Goal: Navigation & Orientation: Find specific page/section

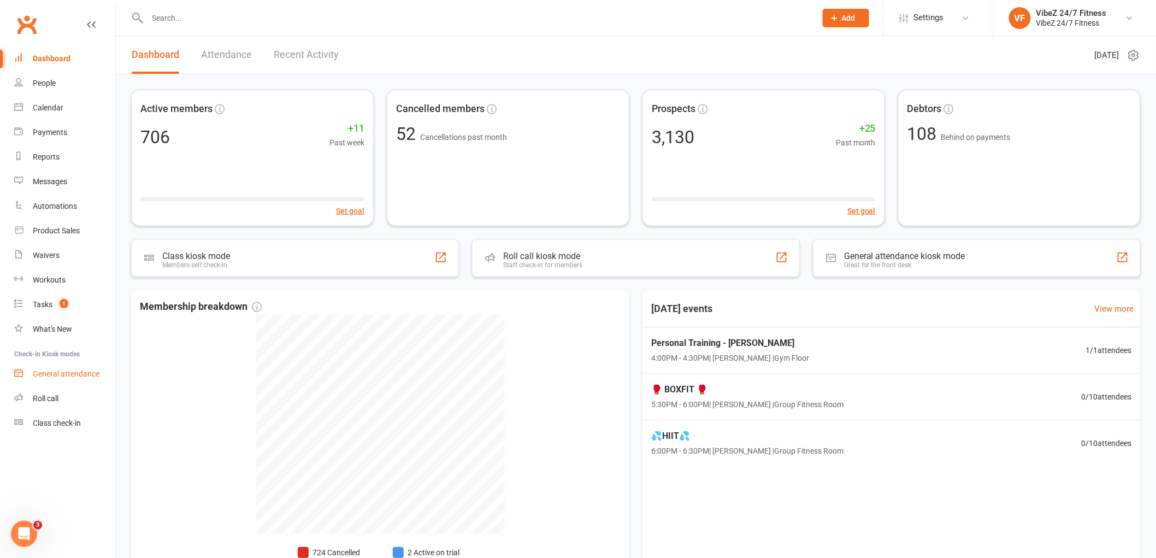
click at [59, 378] on link "General attendance" at bounding box center [64, 374] width 101 height 25
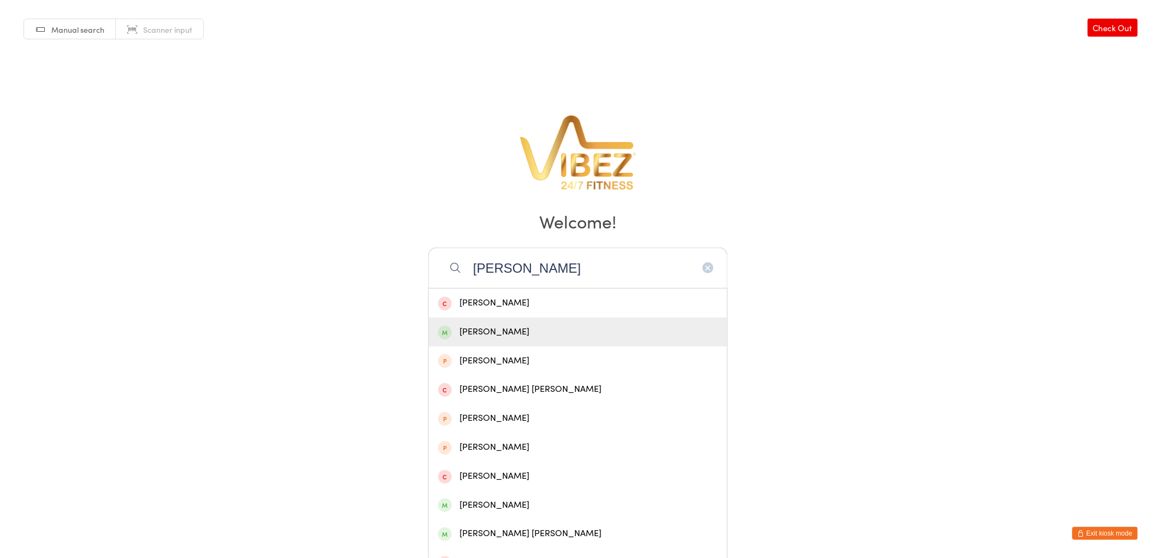
type input "dickson"
click at [514, 342] on div "Tayla Dickson" at bounding box center [578, 331] width 298 height 29
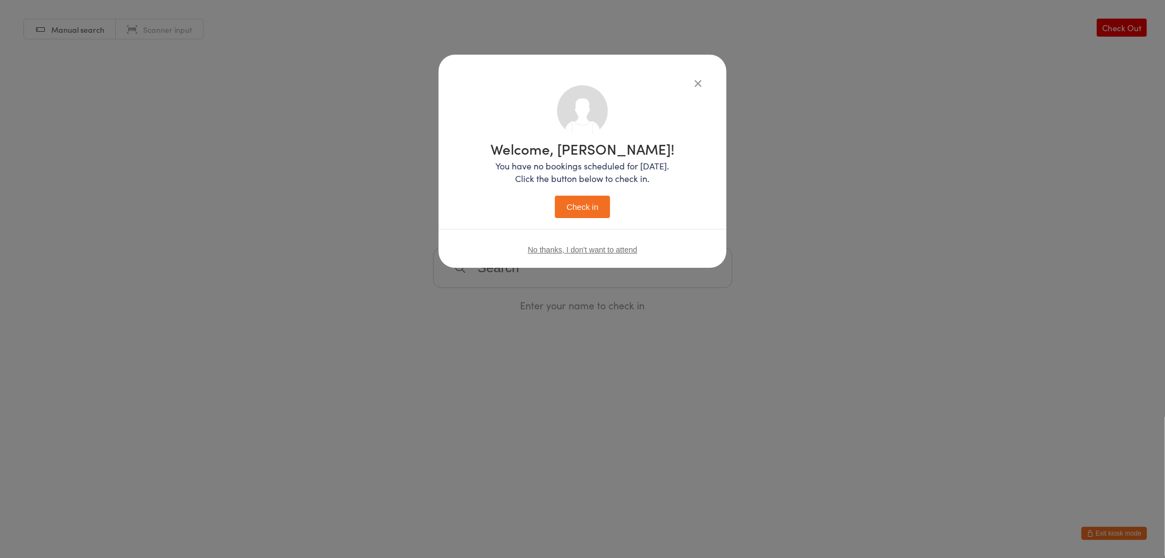
click at [580, 203] on button "Check in" at bounding box center [582, 207] width 55 height 22
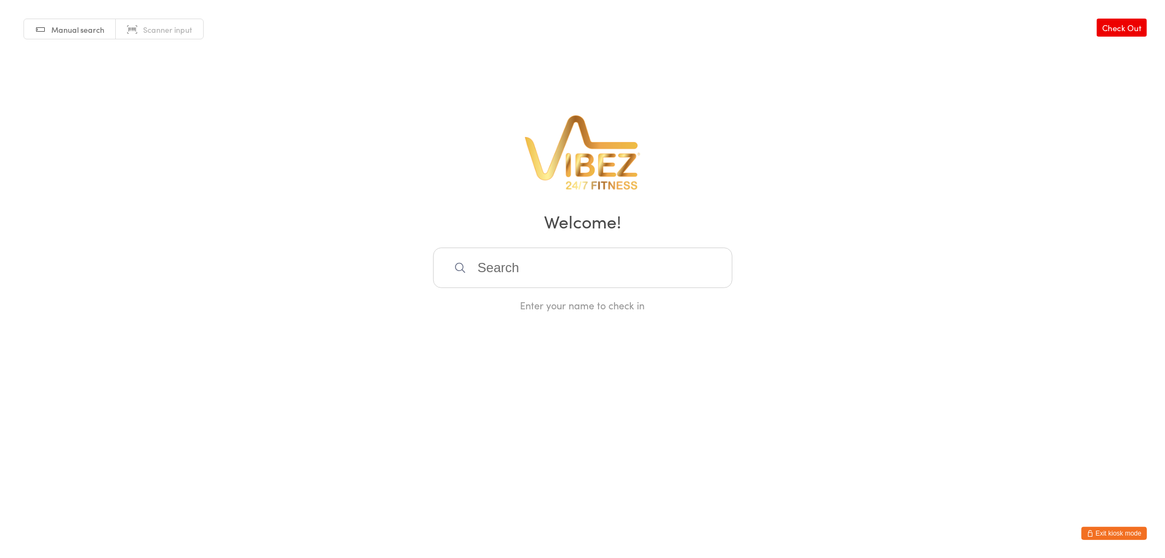
click at [644, 255] on input "search" at bounding box center [582, 268] width 299 height 40
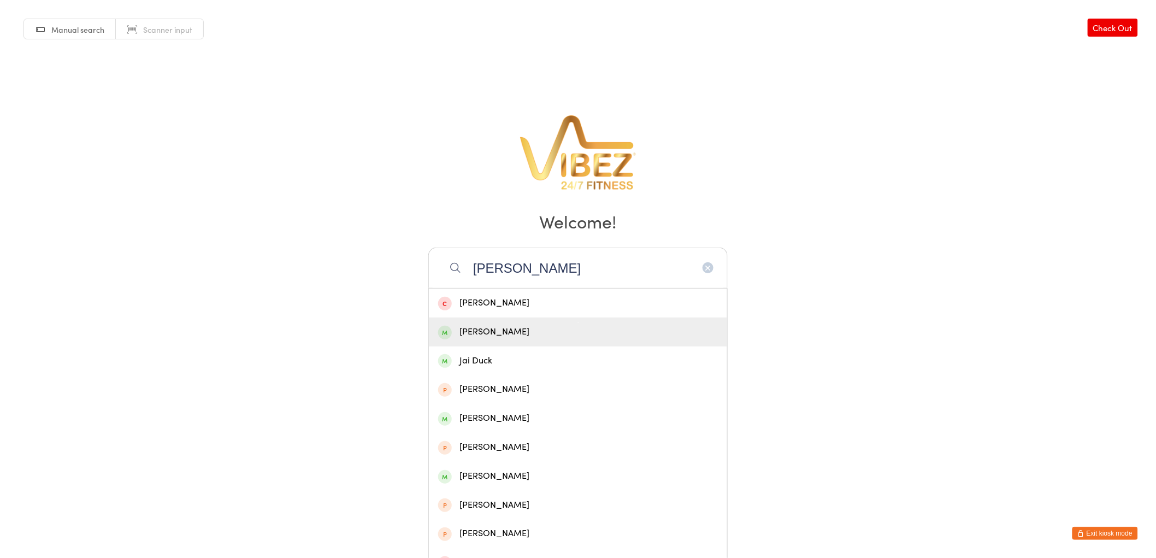
type input "jai pringle"
click at [538, 331] on div "Jai Pringle" at bounding box center [578, 332] width 280 height 15
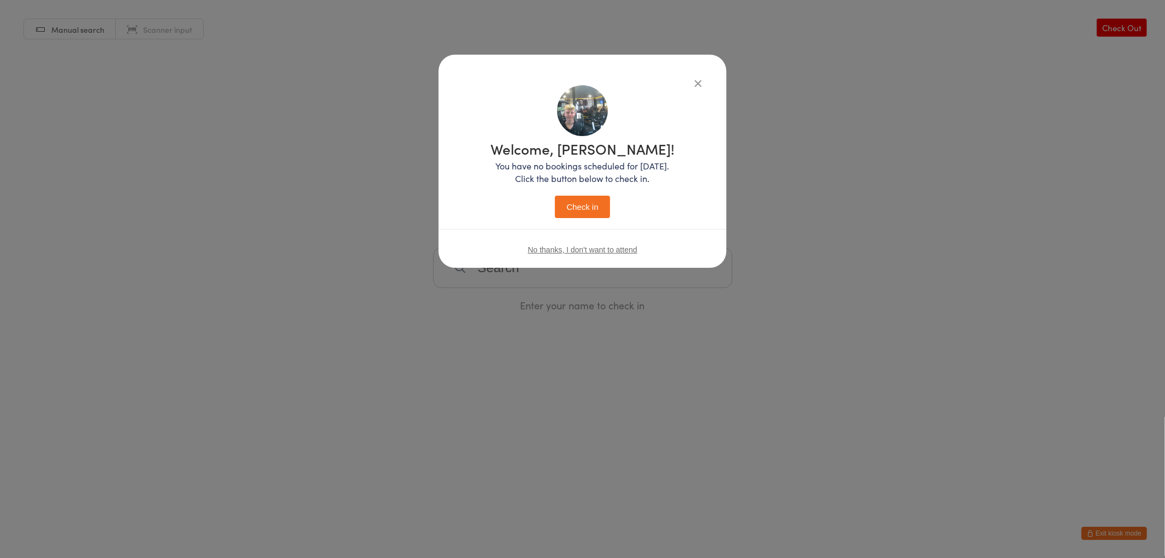
click at [582, 211] on button "Check in" at bounding box center [582, 207] width 55 height 22
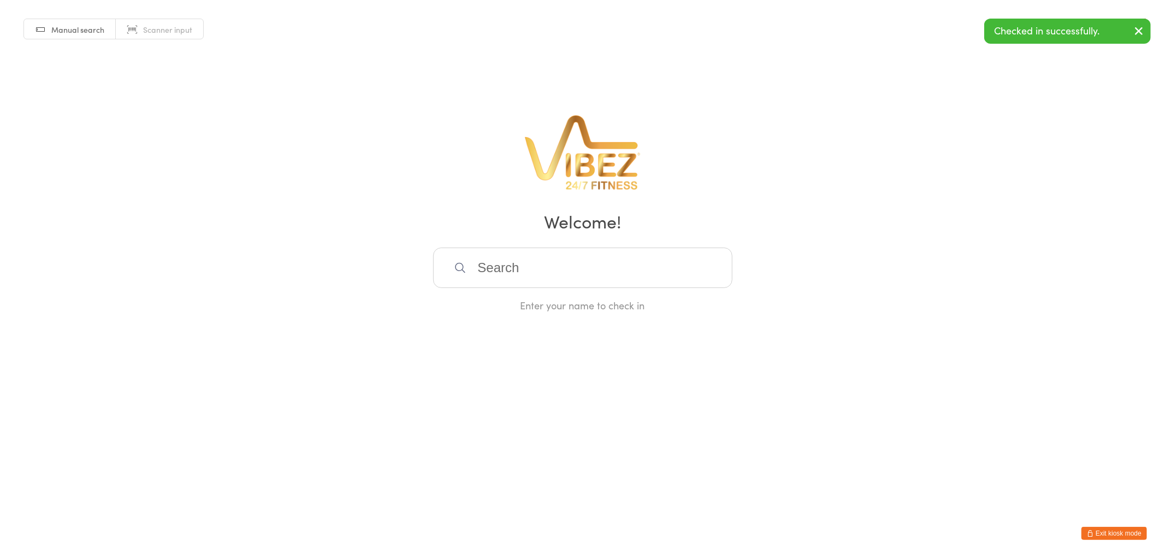
click at [560, 272] on input "search" at bounding box center [582, 268] width 299 height 40
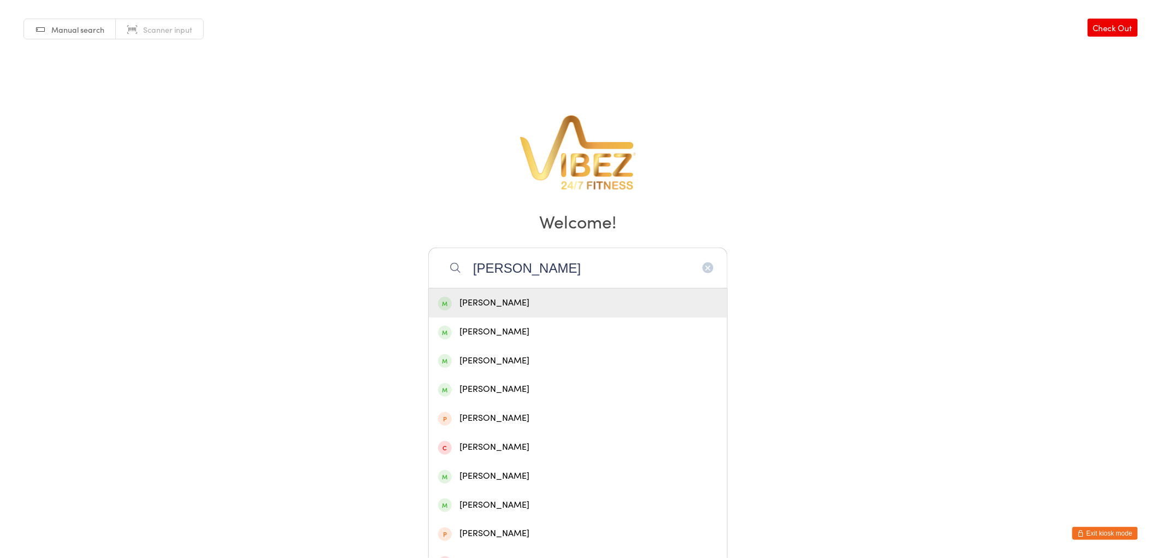
type input "kaden carew"
click at [578, 304] on div "Kaden Carew" at bounding box center [578, 303] width 280 height 15
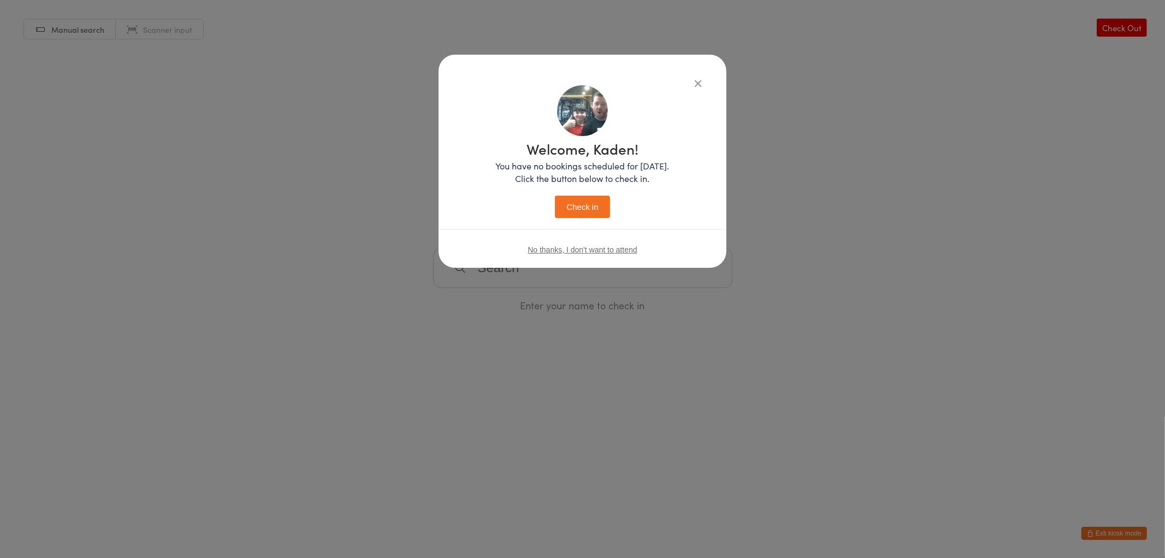
click at [571, 145] on h1 "Welcome, Kaden!" at bounding box center [583, 149] width 174 height 14
drag, startPoint x: 576, startPoint y: 185, endPoint x: 576, endPoint y: 221, distance: 36.1
click at [575, 197] on div "Welcome, Kaden! You have no bookings scheduled for today. Click the button belo…" at bounding box center [583, 180] width 174 height 76
click at [586, 214] on button "Check in" at bounding box center [582, 207] width 55 height 22
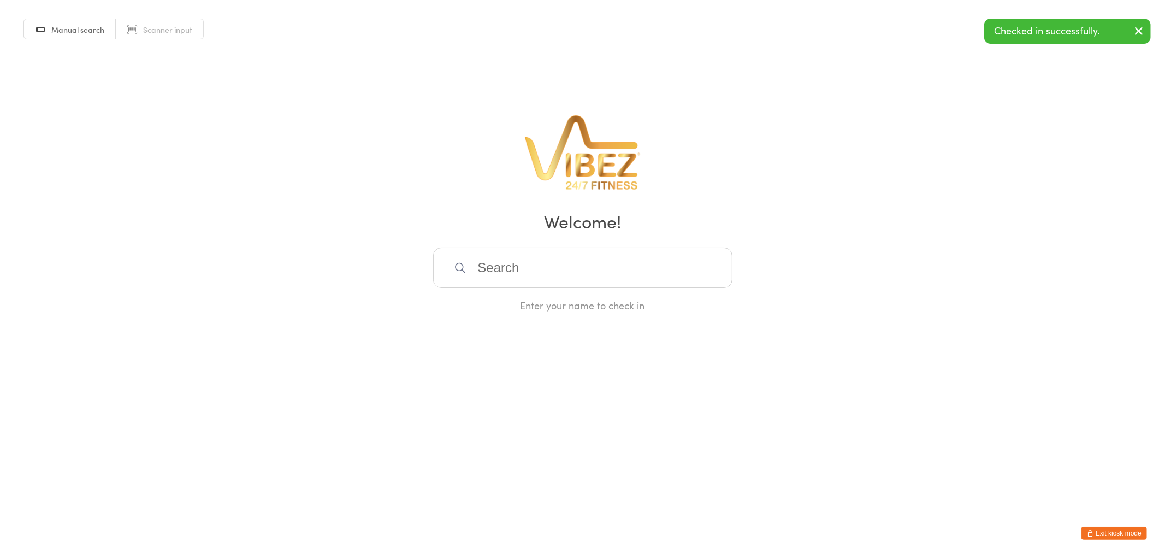
click at [584, 266] on input "search" at bounding box center [582, 268] width 299 height 40
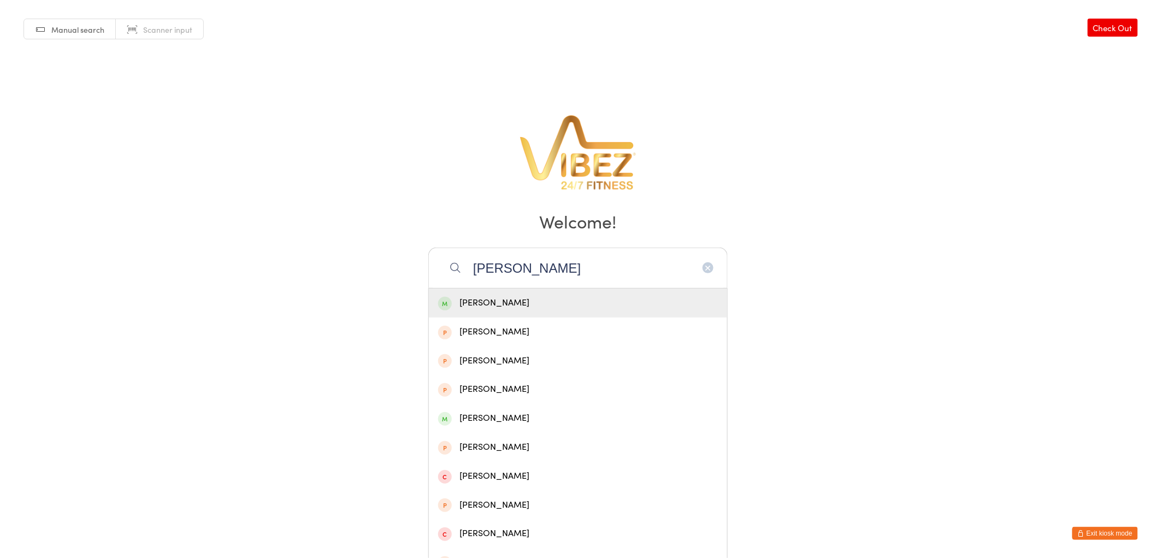
type input "thatcher"
click at [624, 304] on div "Zaiyne Thatcher" at bounding box center [578, 303] width 280 height 15
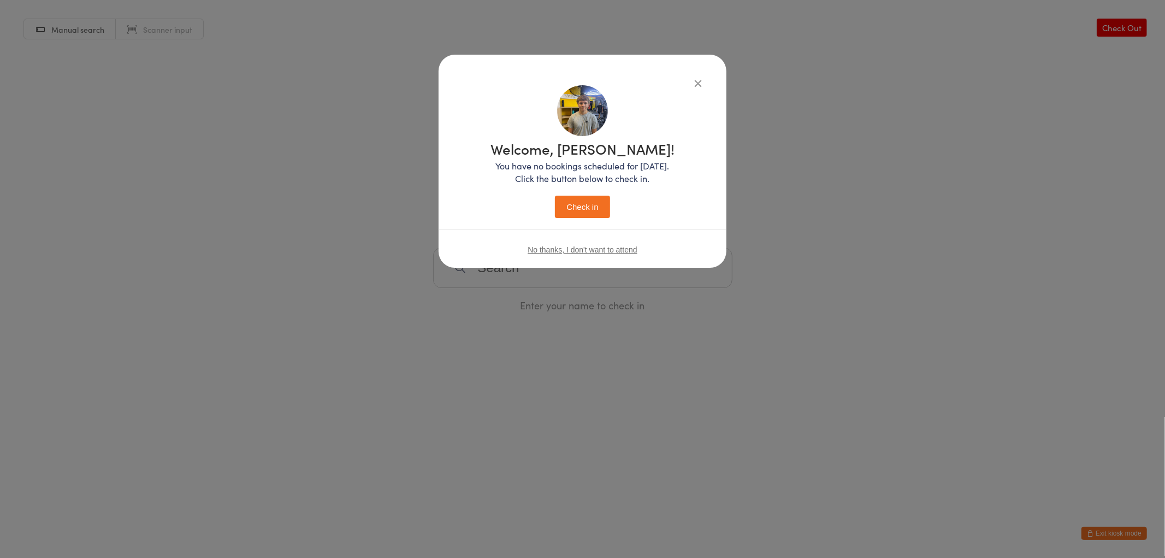
click at [600, 211] on button "Check in" at bounding box center [582, 207] width 55 height 22
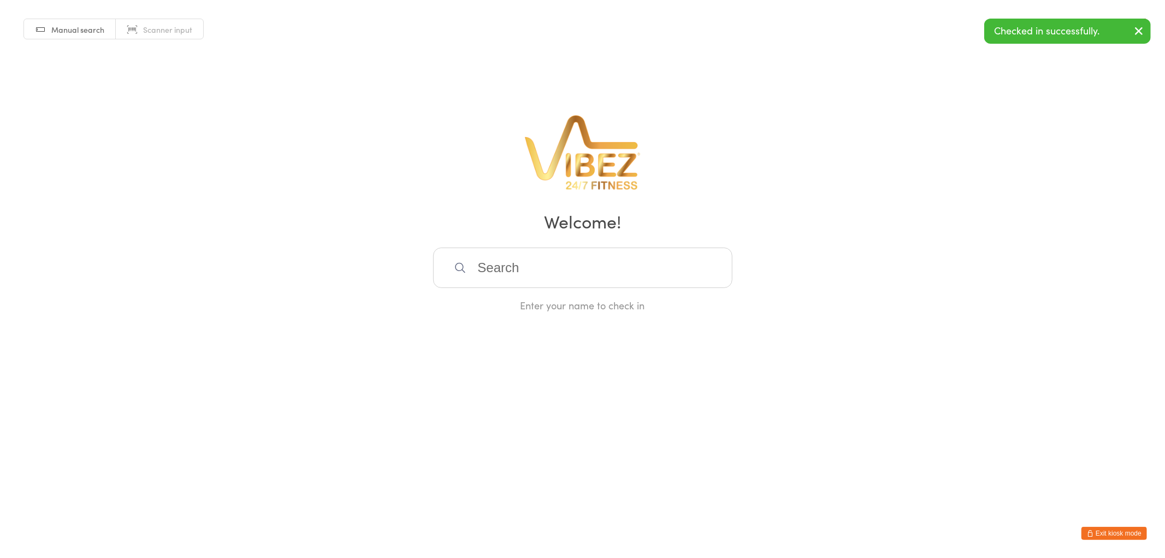
click at [591, 264] on input "search" at bounding box center [582, 268] width 299 height 40
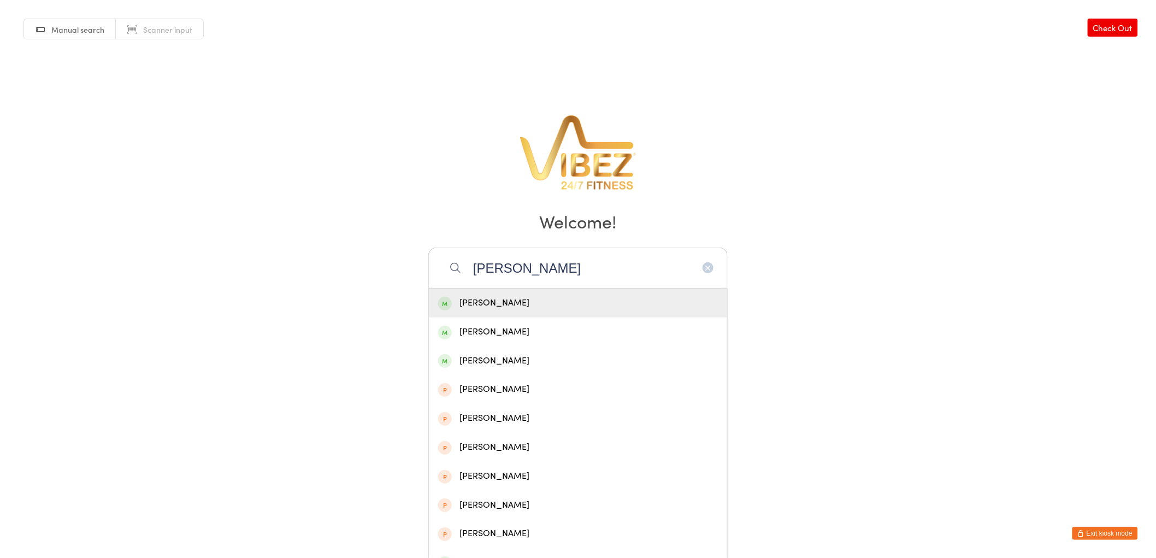
type input "xavier morgan"
click at [501, 293] on div "Xavier Morgan" at bounding box center [578, 303] width 298 height 29
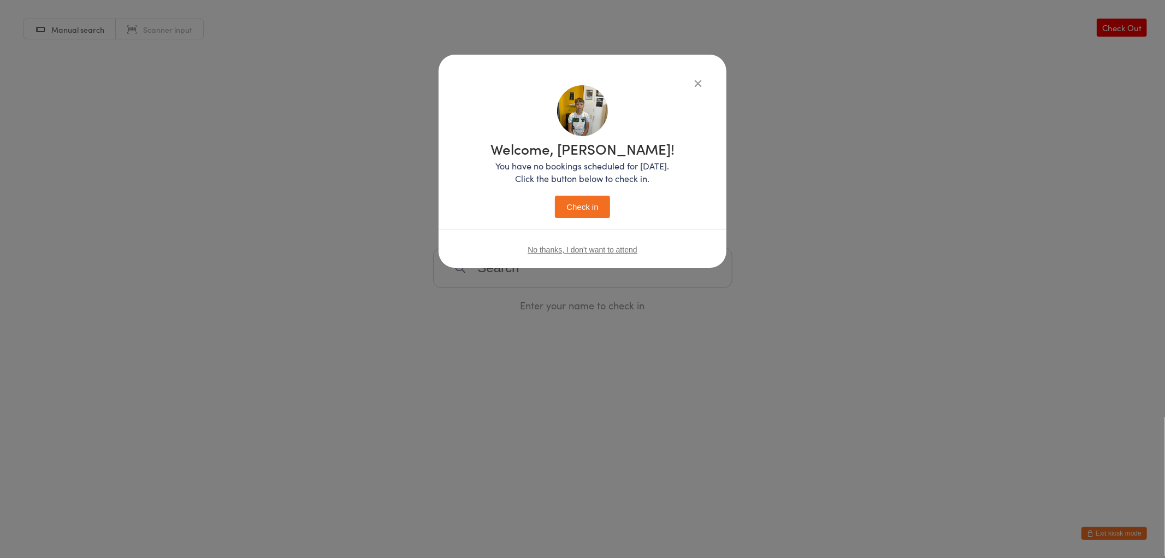
click at [592, 208] on button "Check in" at bounding box center [582, 207] width 55 height 22
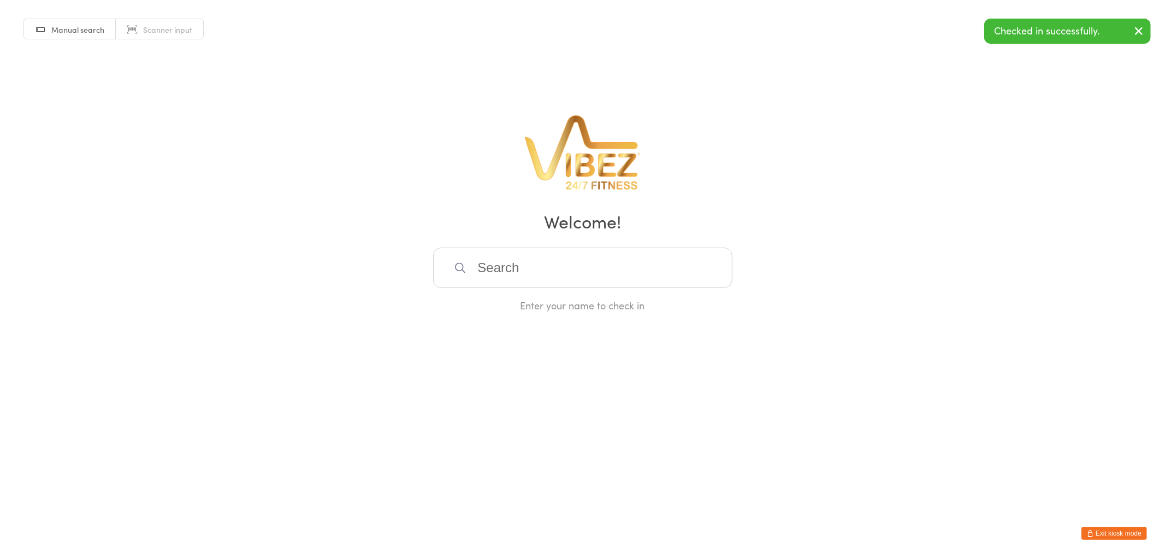
click at [604, 259] on input "search" at bounding box center [582, 268] width 299 height 40
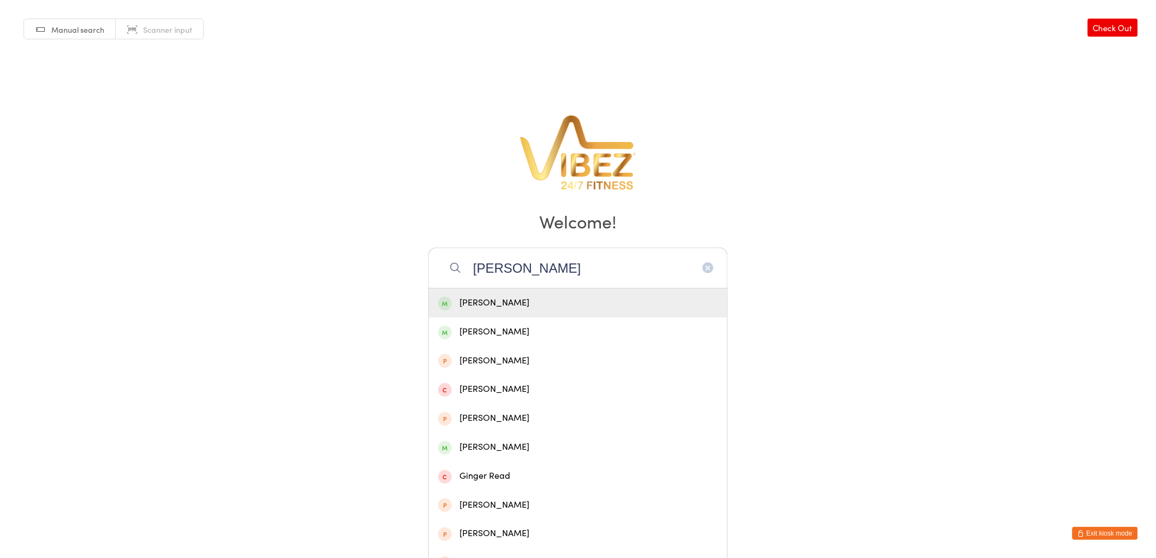
type input "monger"
click at [563, 304] on div "Hayden Monger" at bounding box center [578, 303] width 280 height 15
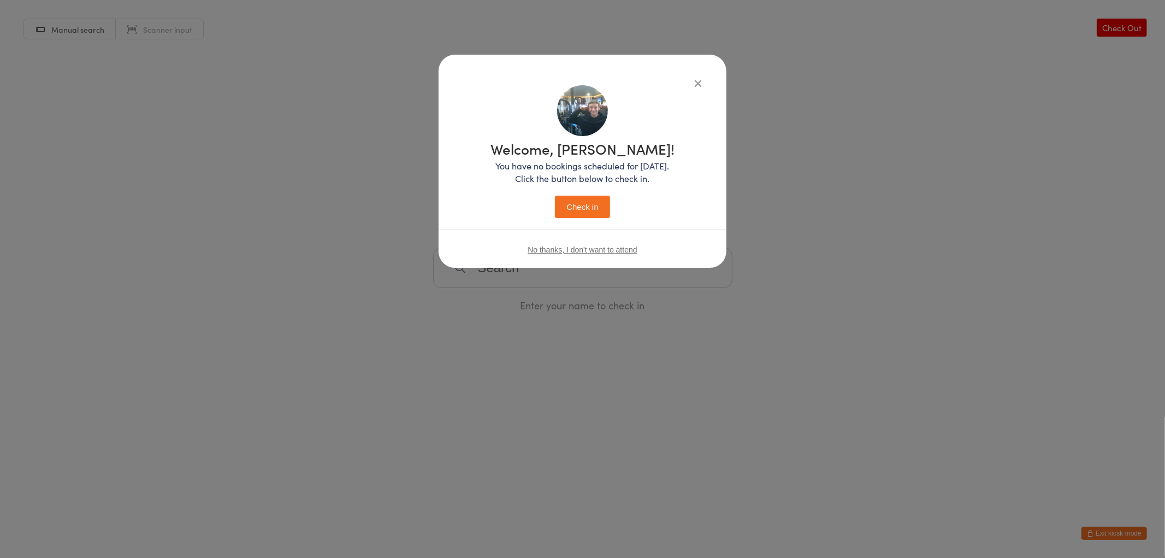
click at [583, 196] on button "Check in" at bounding box center [582, 207] width 55 height 22
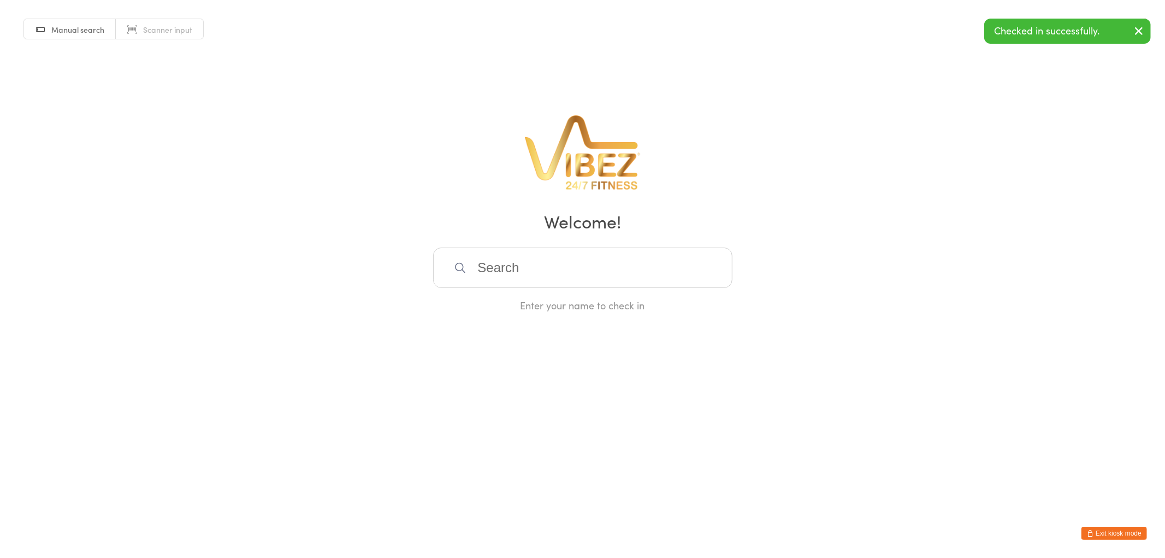
drag, startPoint x: 584, startPoint y: 258, endPoint x: 566, endPoint y: 281, distance: 29.2
click at [582, 259] on input "search" at bounding box center [582, 268] width 299 height 40
click at [539, 274] on input "search" at bounding box center [582, 268] width 299 height 40
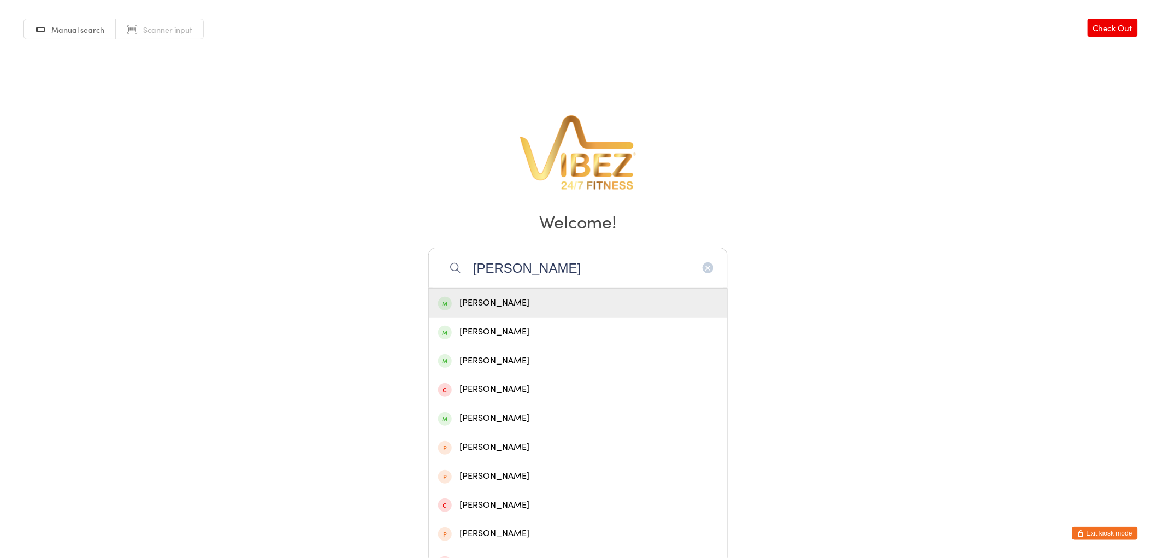
type input "denvah carew"
click at [599, 303] on div "Denvah Carew" at bounding box center [578, 303] width 280 height 15
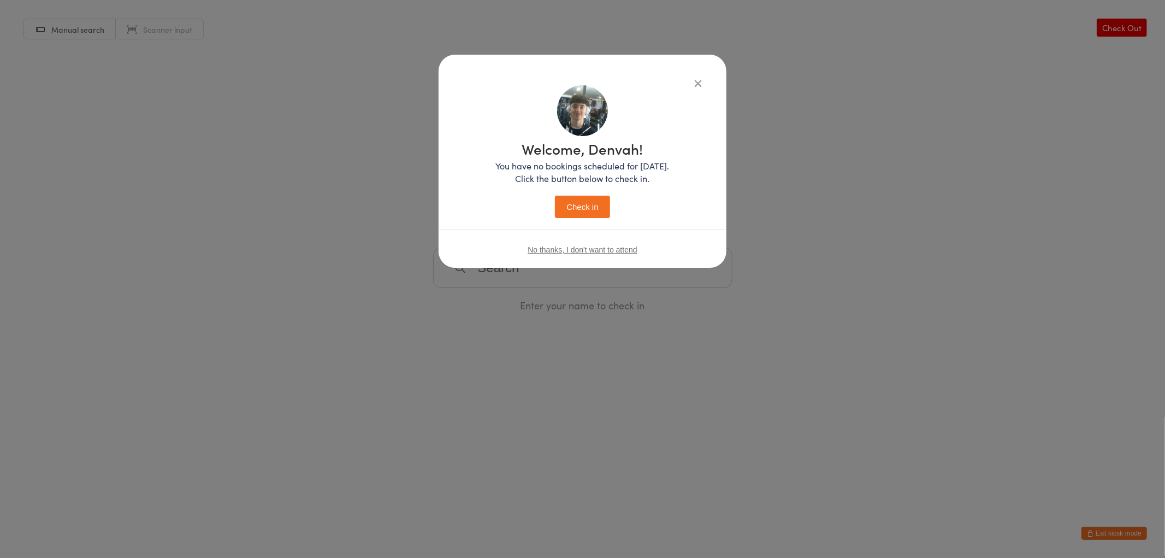
click at [597, 210] on button "Check in" at bounding box center [582, 207] width 55 height 22
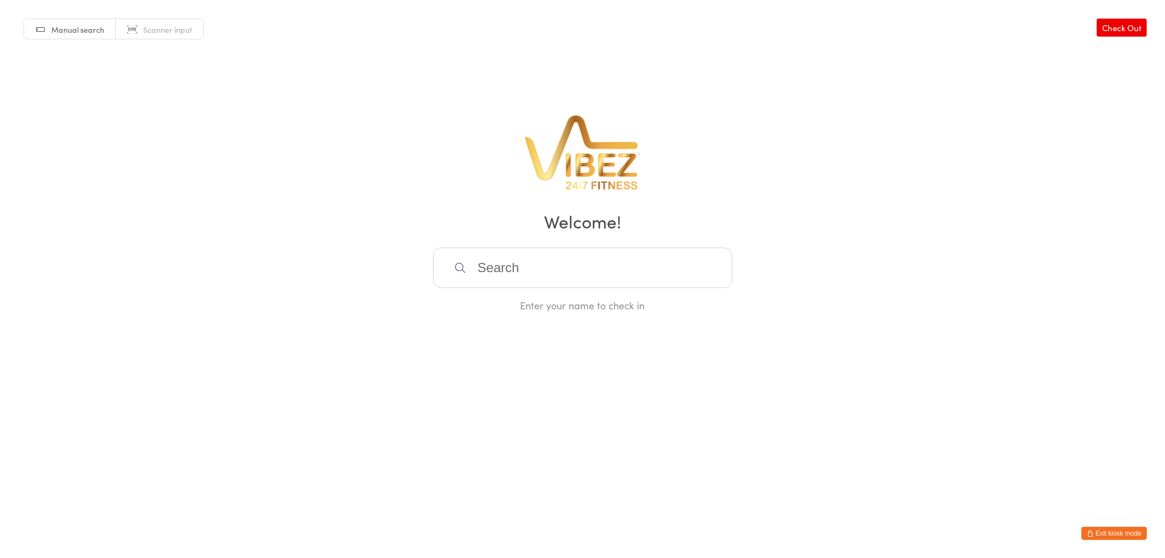
click at [533, 270] on input "search" at bounding box center [582, 268] width 299 height 40
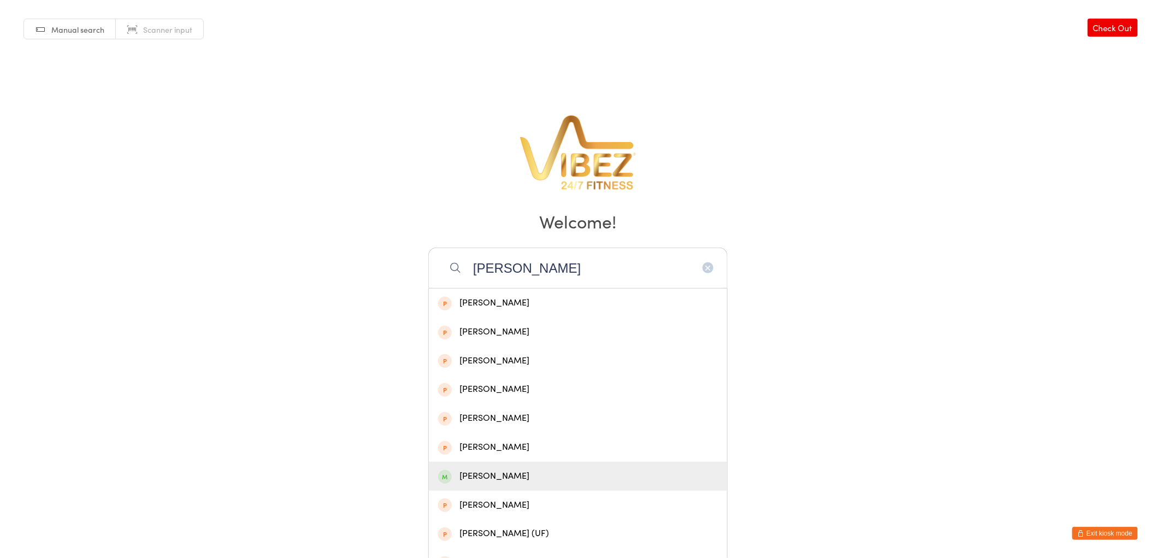
type input "justin"
click at [594, 469] on div "Justin Cousins" at bounding box center [578, 476] width 280 height 15
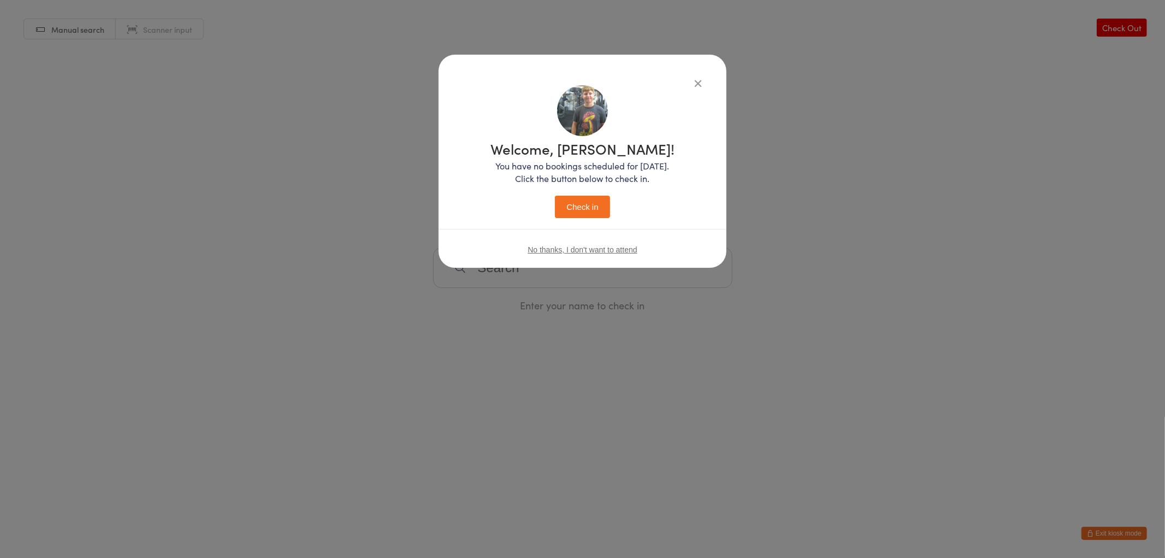
click at [596, 204] on button "Check in" at bounding box center [582, 207] width 55 height 22
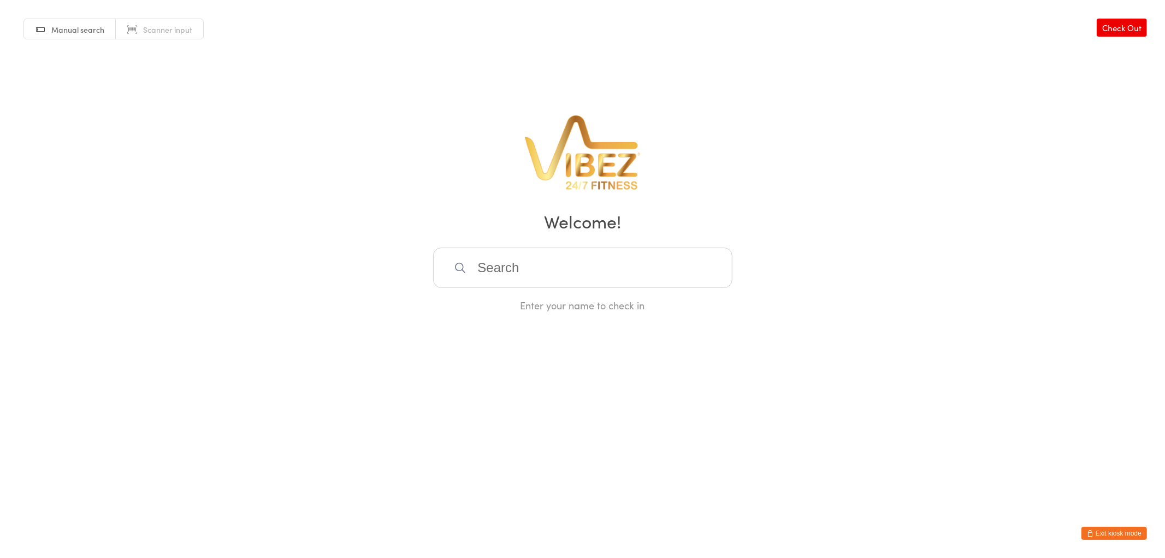
click at [607, 270] on input "search" at bounding box center [582, 268] width 299 height 40
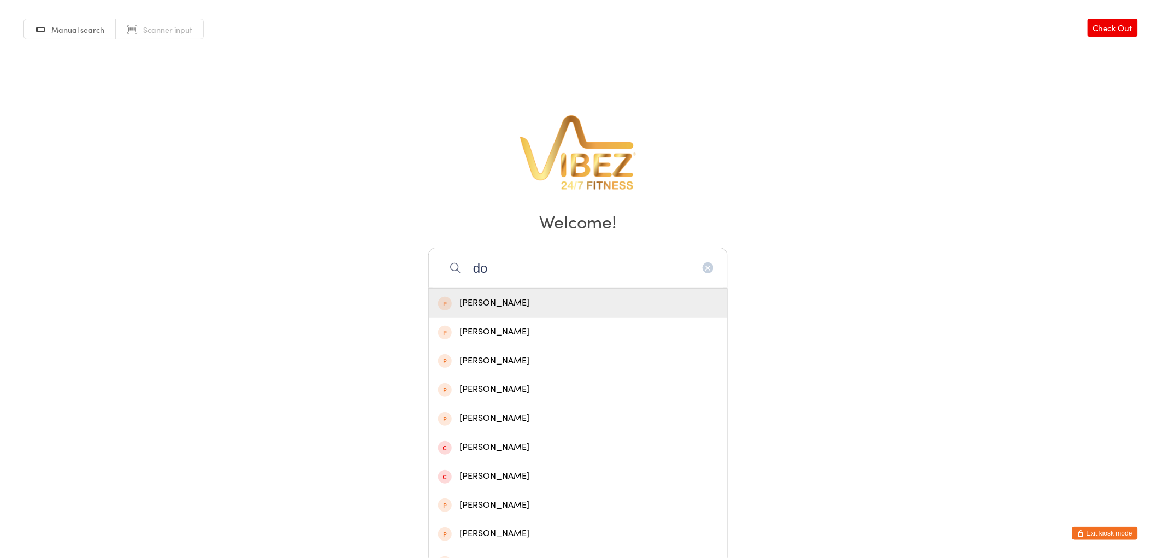
type input "d"
type input "b"
type input "m"
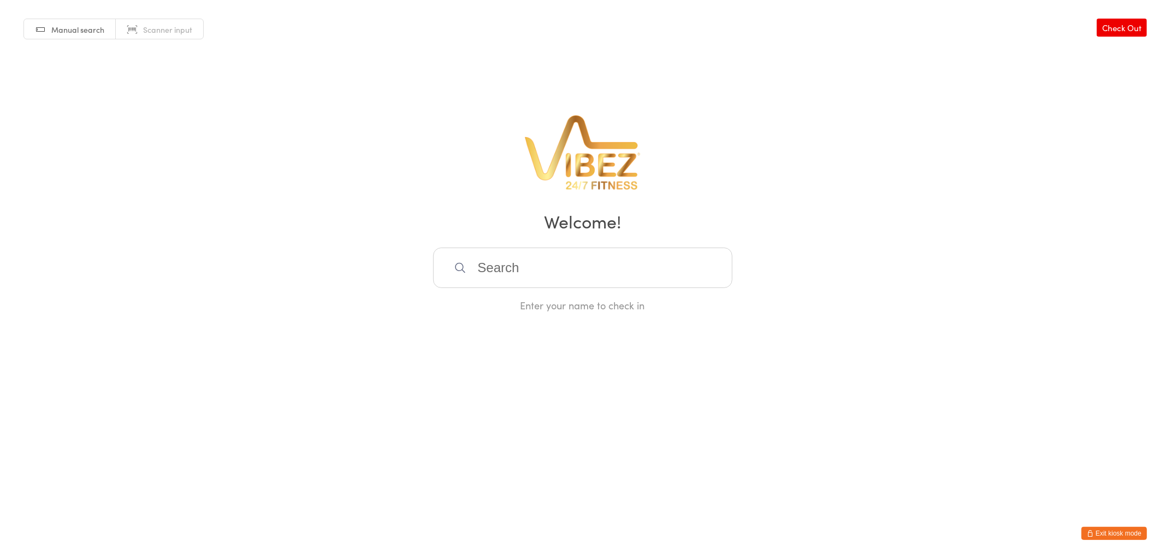
click at [1109, 533] on button "Exit kiosk mode" at bounding box center [1115, 533] width 66 height 13
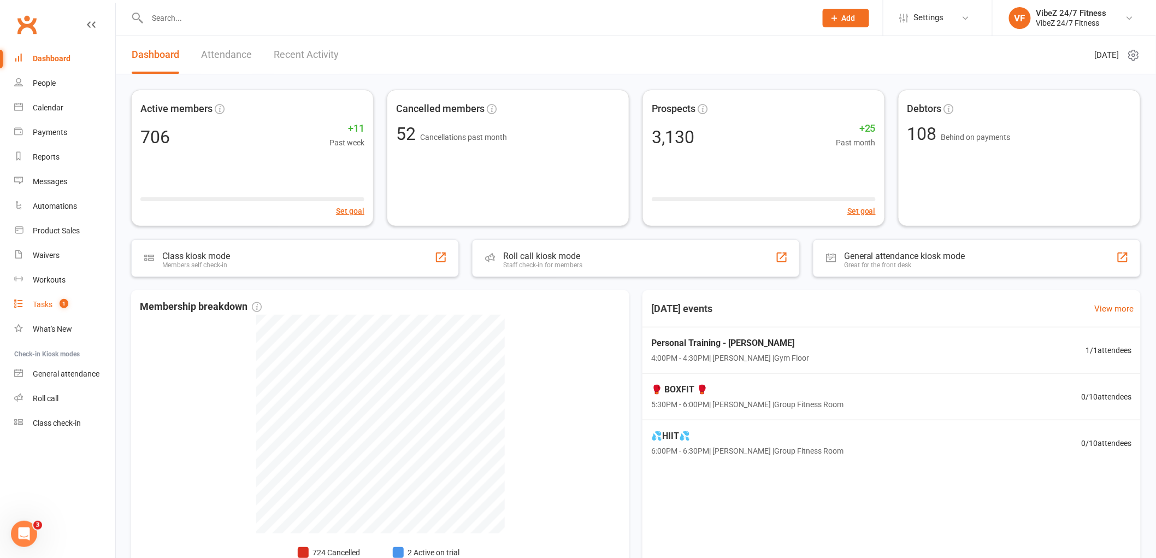
click at [43, 306] on div "Tasks" at bounding box center [43, 304] width 20 height 9
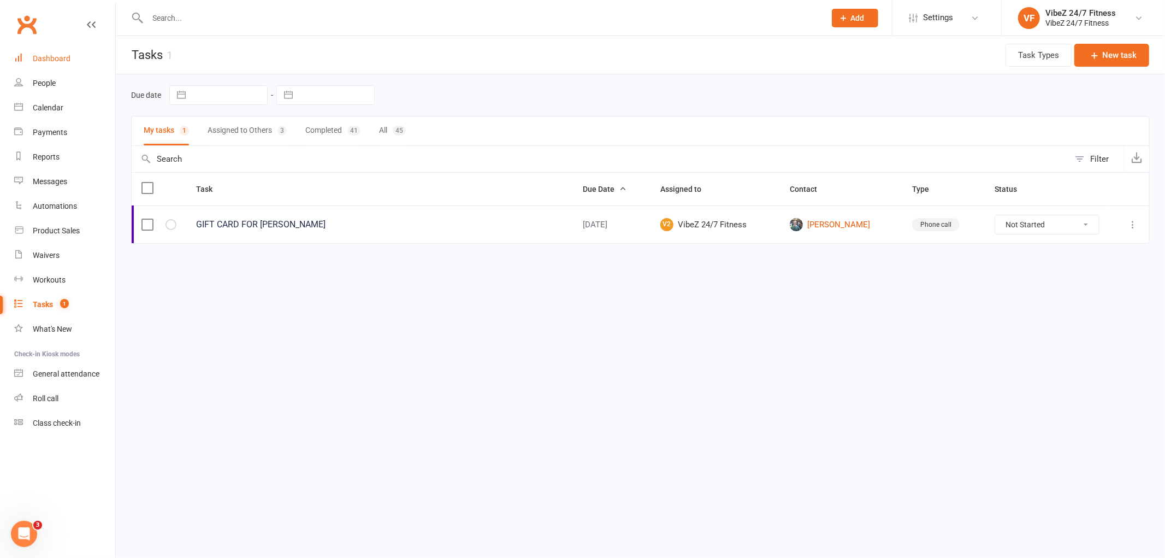
click at [70, 57] on link "Dashboard" at bounding box center [64, 58] width 101 height 25
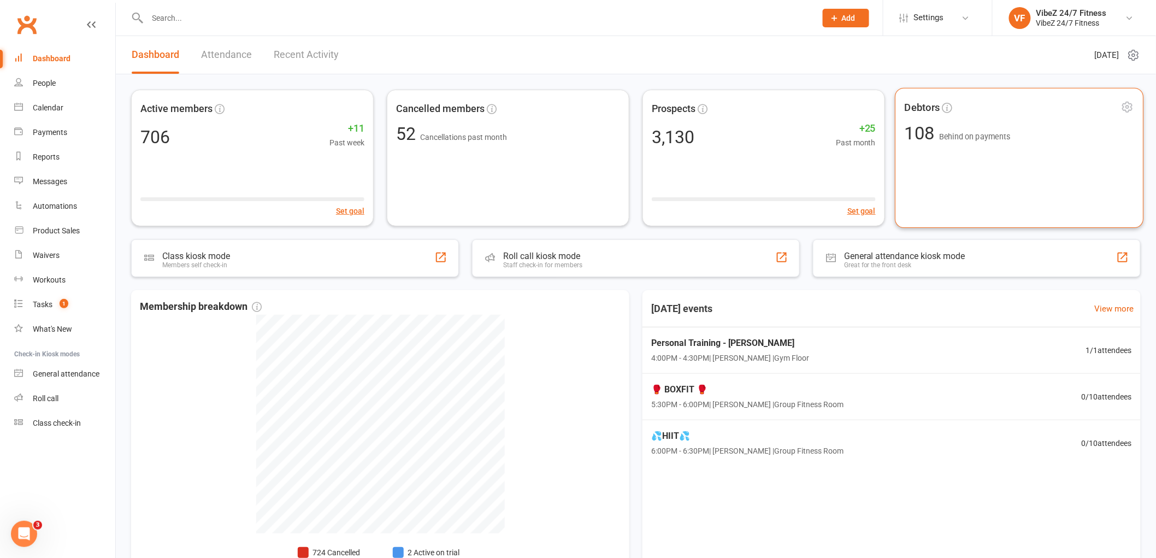
click at [985, 153] on div "Debtors 108 Behind on payments" at bounding box center [1019, 158] width 249 height 140
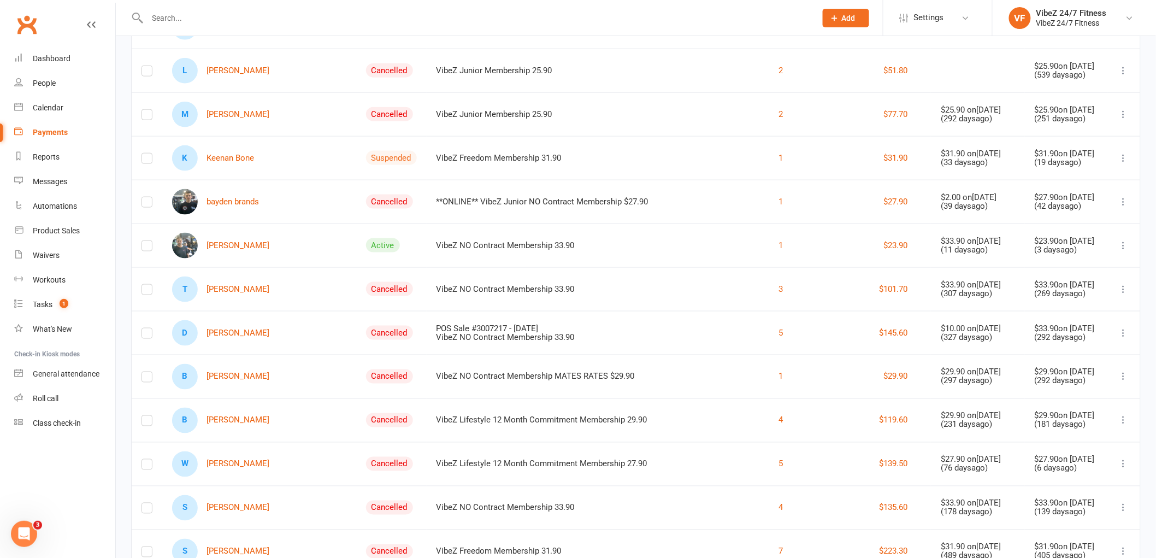
scroll to position [546, 0]
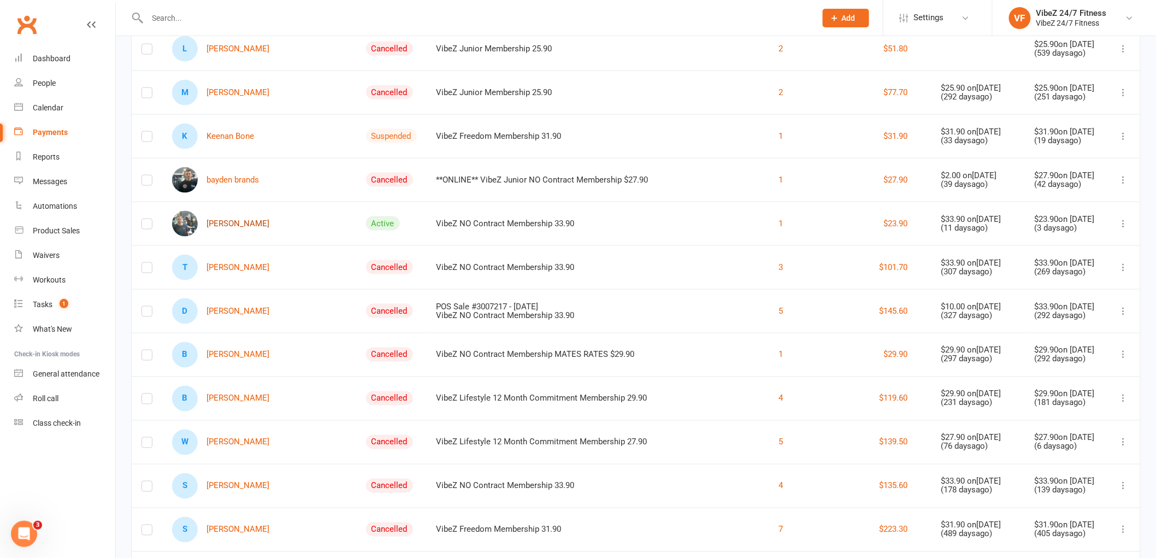
click at [236, 235] on link "Mitchell Brown" at bounding box center [220, 224] width 97 height 26
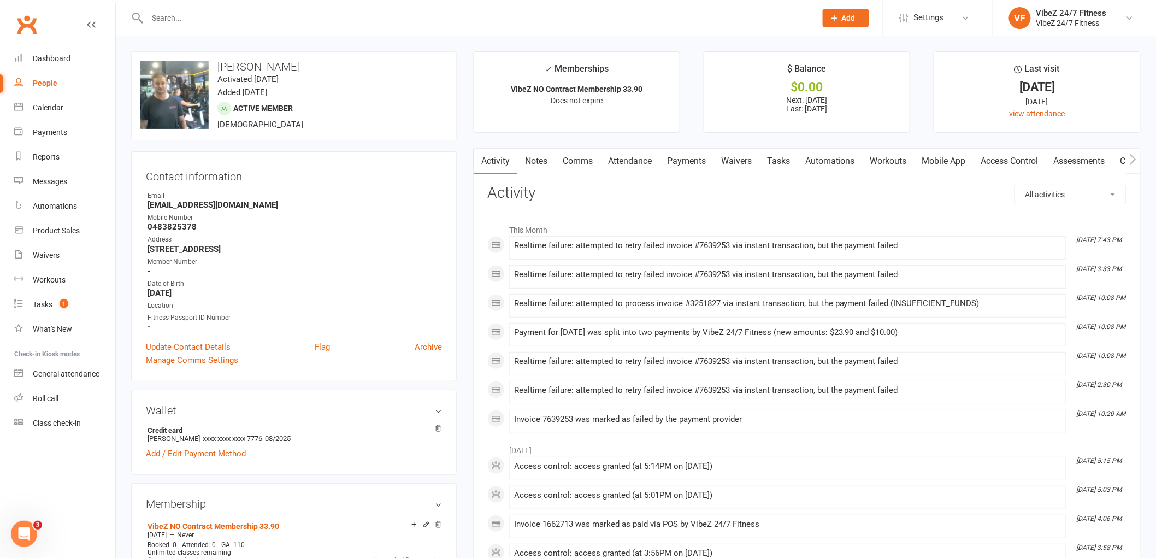
click at [687, 156] on link "Payments" at bounding box center [687, 161] width 54 height 25
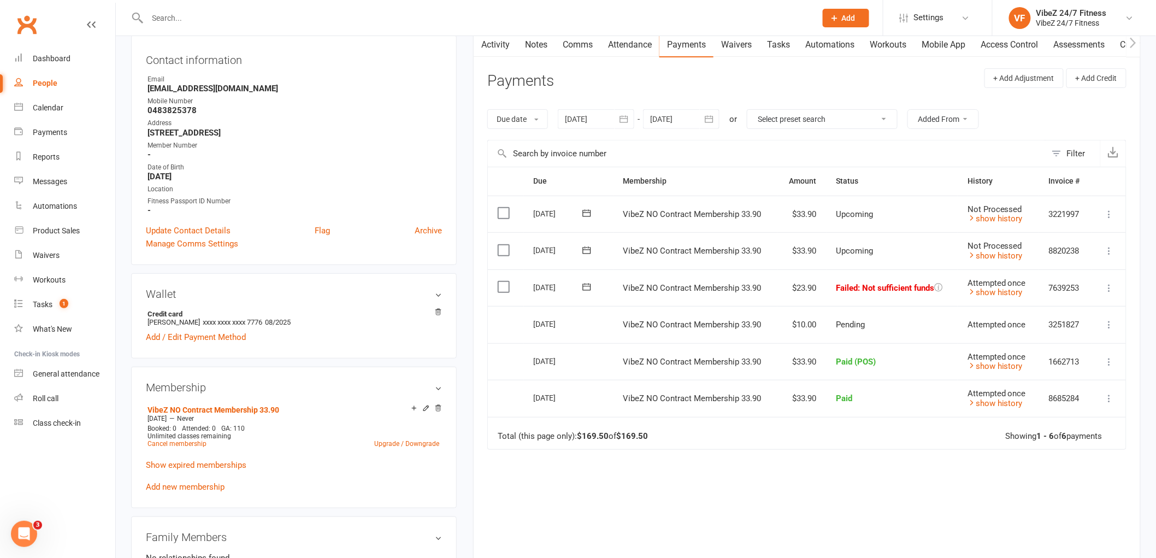
scroll to position [121, 0]
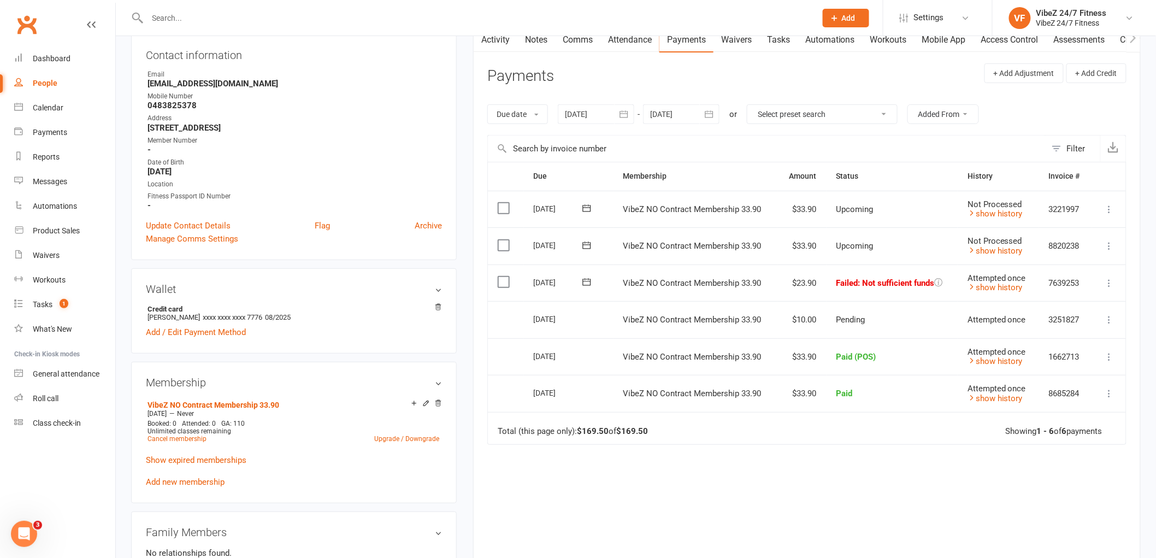
click at [1108, 280] on icon at bounding box center [1109, 283] width 11 height 11
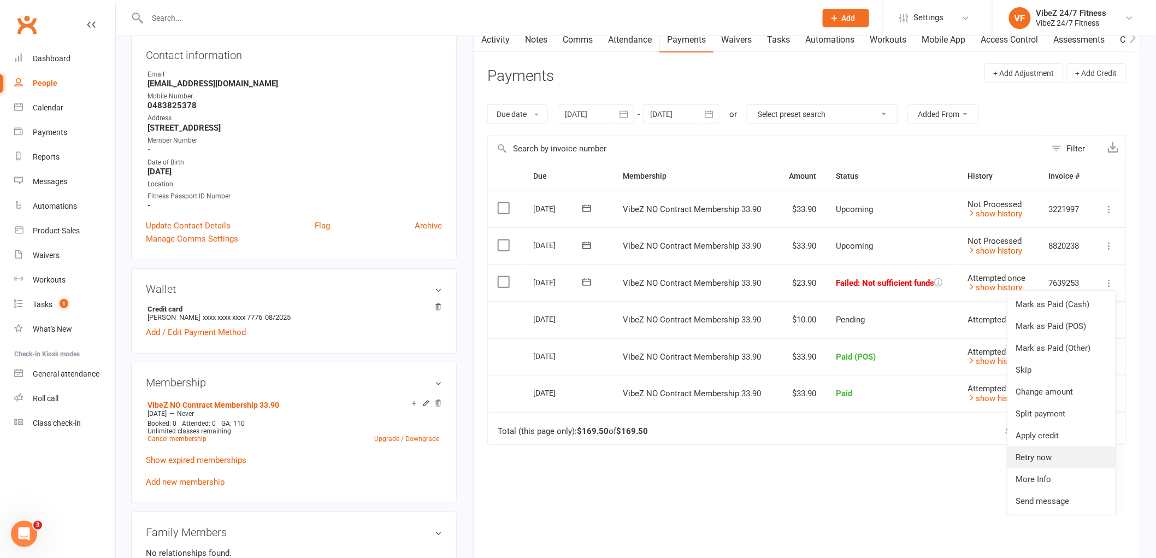
click at [1048, 456] on link "Retry now" at bounding box center [1062, 457] width 108 height 22
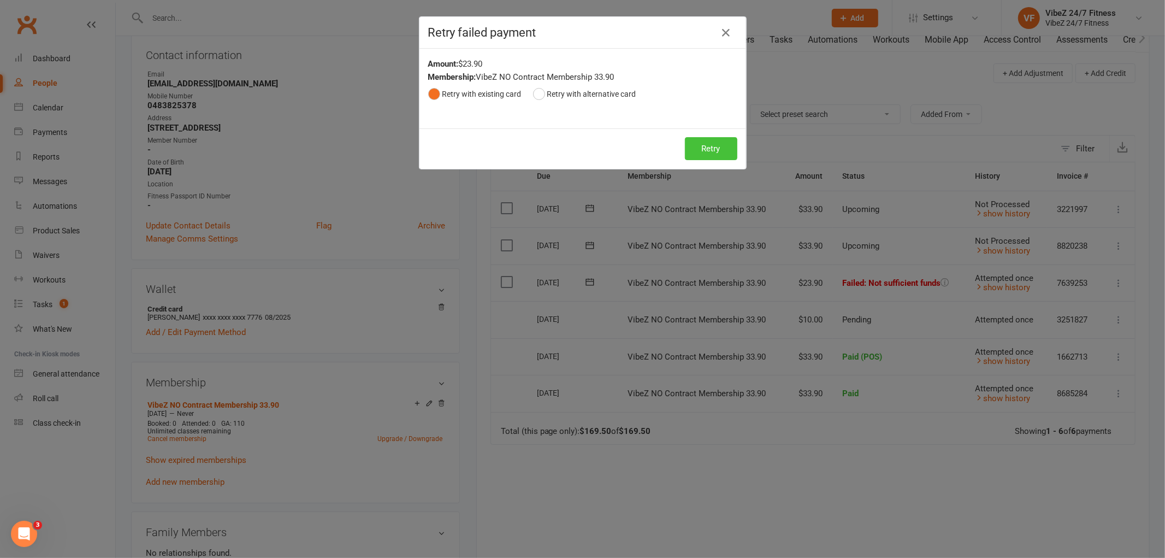
click at [725, 142] on button "Retry" at bounding box center [711, 148] width 52 height 23
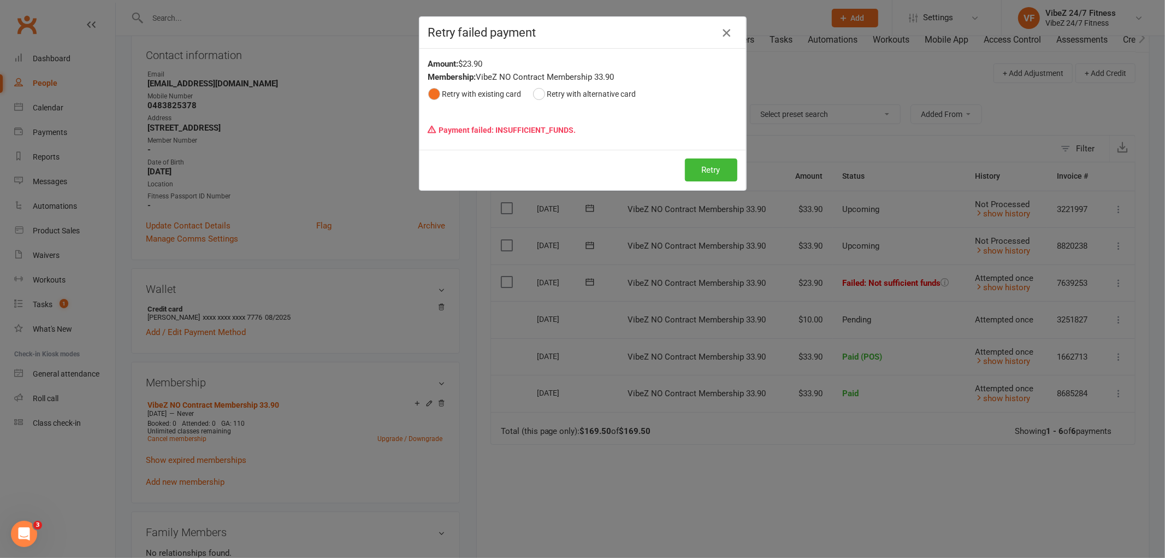
drag, startPoint x: 725, startPoint y: 31, endPoint x: 307, endPoint y: 168, distance: 439.9
click at [724, 33] on icon "button" at bounding box center [726, 32] width 13 height 13
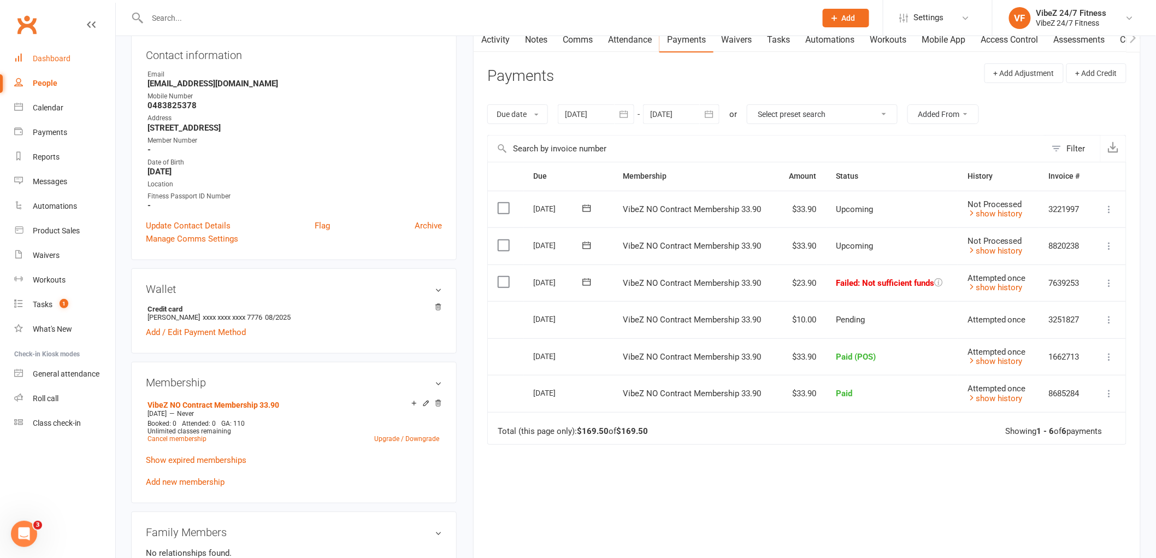
click at [66, 48] on link "Dashboard" at bounding box center [64, 58] width 101 height 25
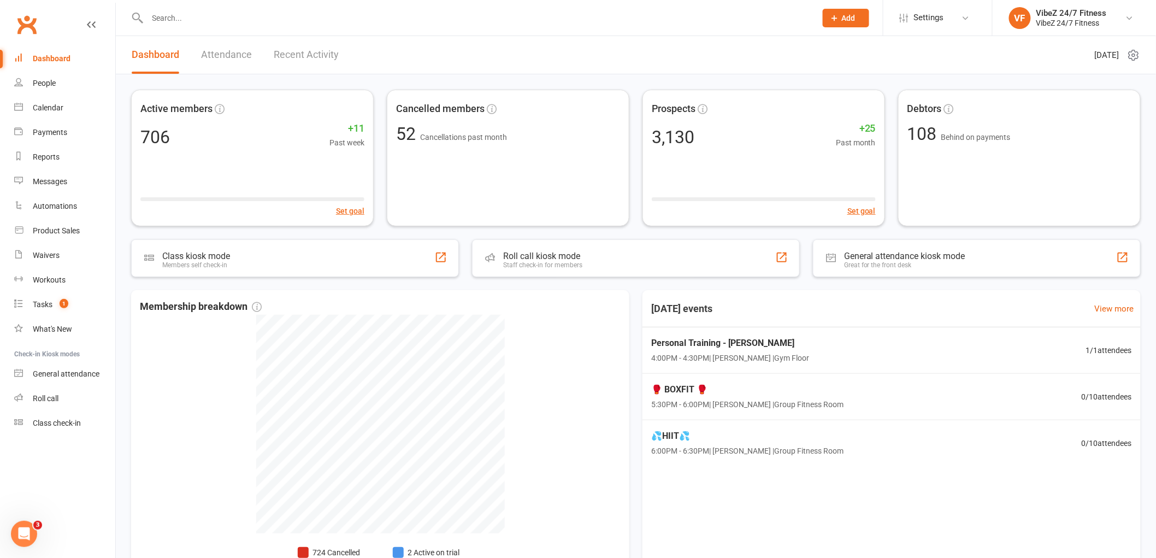
click at [578, 19] on input "text" at bounding box center [476, 17] width 664 height 15
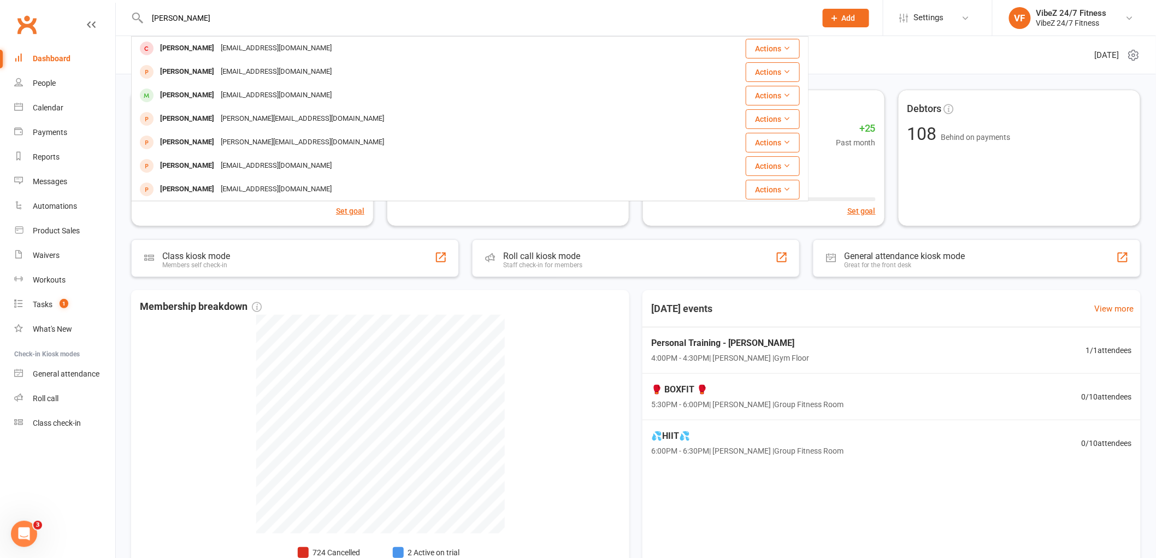
drag, startPoint x: 178, startPoint y: 22, endPoint x: 128, endPoint y: 30, distance: 49.9
click at [145, 30] on div "sammy c Samantha Hook sammyhook1@gmail.com Actions Samantha Hook sammyhook1@gma…" at bounding box center [470, 18] width 678 height 36
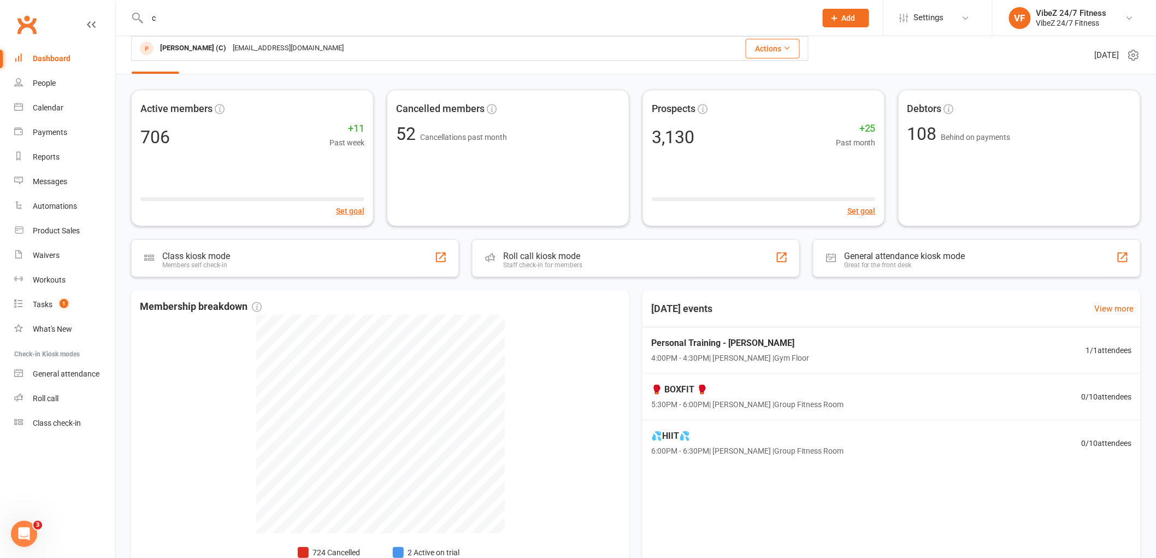
drag, startPoint x: 528, startPoint y: 27, endPoint x: 532, endPoint y: 20, distance: 8.8
click at [532, 22] on div "c Kylie Reid (C) kyliereid@ymail.com Actions" at bounding box center [470, 18] width 678 height 36
click at [532, 20] on input "c" at bounding box center [476, 17] width 664 height 15
type input "c"
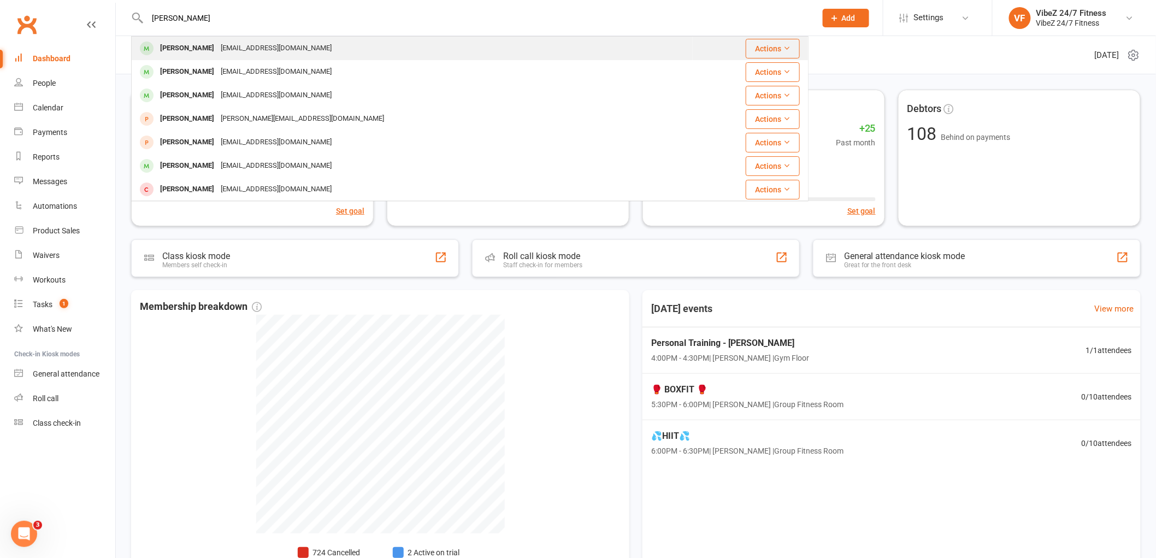
type input "graham mju"
click at [382, 41] on div "Graham Mules gmules@live.com" at bounding box center [412, 48] width 560 height 22
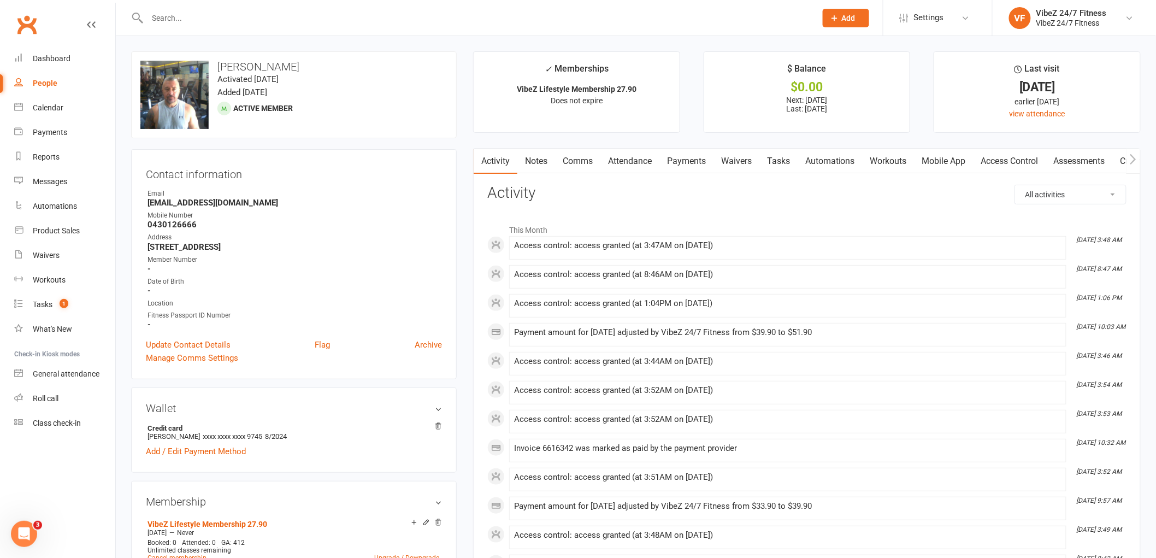
click at [689, 156] on link "Payments" at bounding box center [687, 161] width 54 height 25
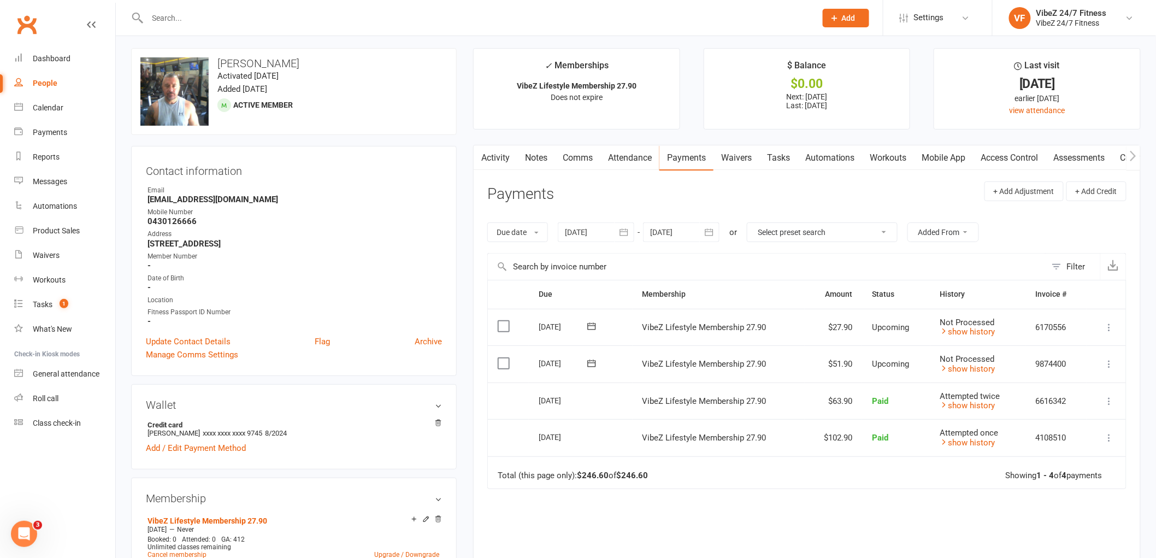
scroll to position [61, 0]
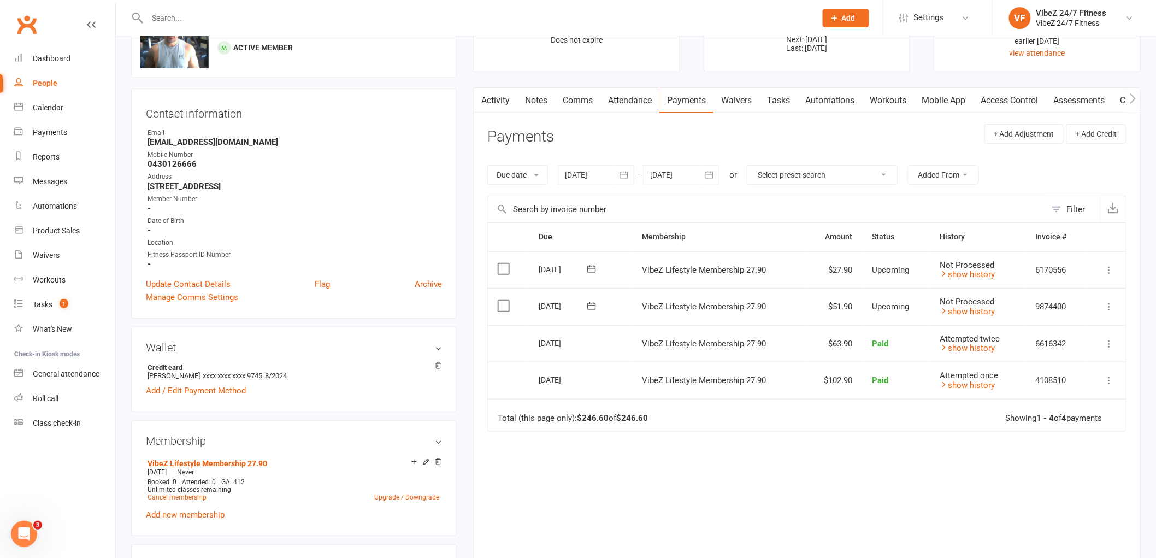
click at [1110, 308] on button at bounding box center [1109, 306] width 13 height 13
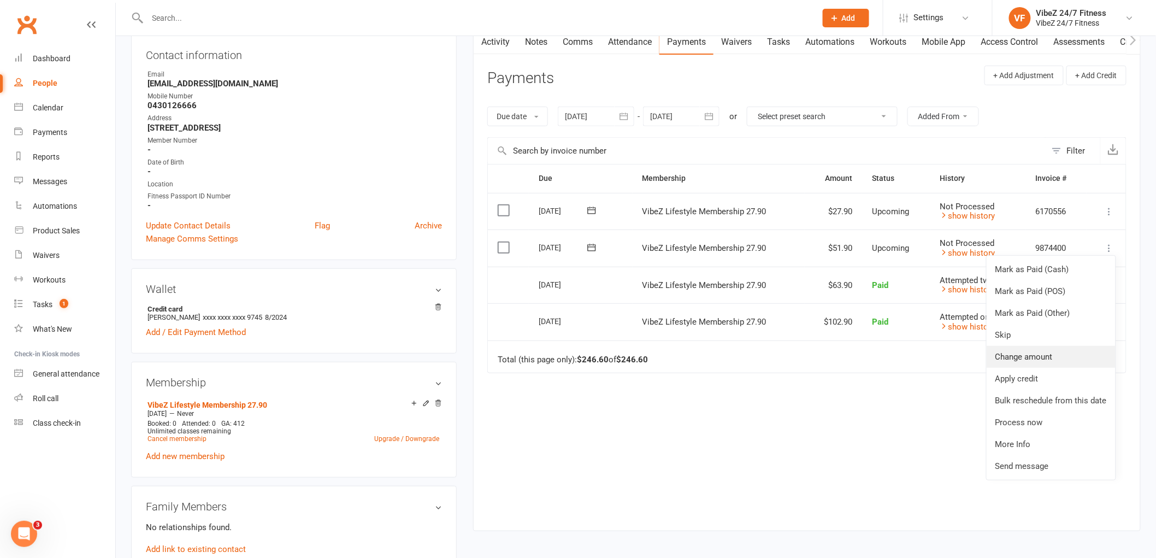
scroll to position [121, 0]
click at [1044, 355] on link "Change amount" at bounding box center [1051, 355] width 129 height 22
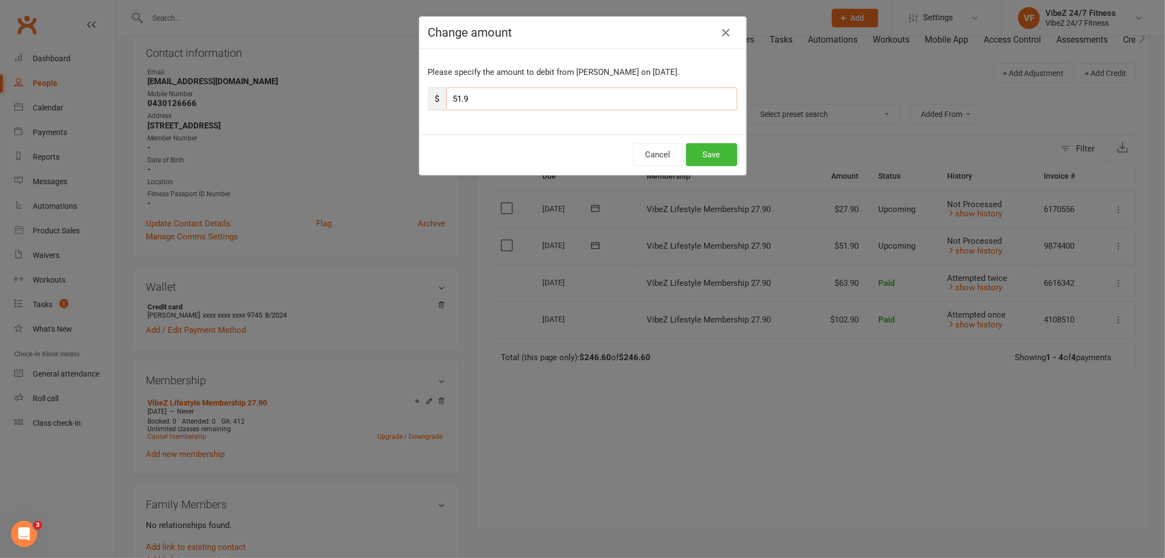
drag, startPoint x: 457, startPoint y: 98, endPoint x: 430, endPoint y: 91, distance: 27.8
click at [439, 93] on div "$ 51.9" at bounding box center [582, 98] width 309 height 23
type input "63.9"
click at [715, 148] on button "Save" at bounding box center [711, 154] width 51 height 23
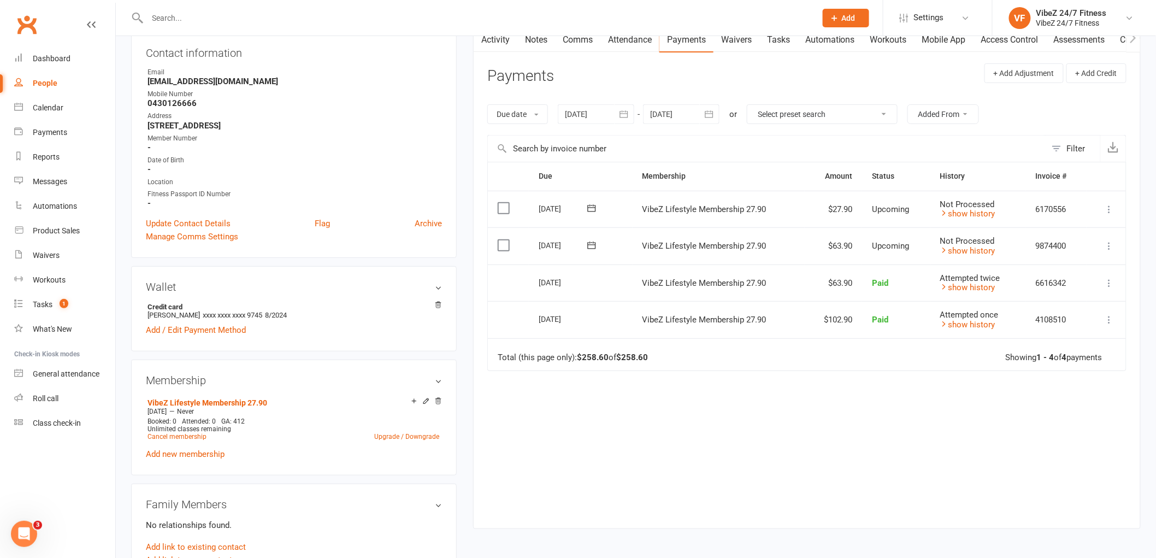
click at [657, 14] on input "text" at bounding box center [476, 17] width 664 height 15
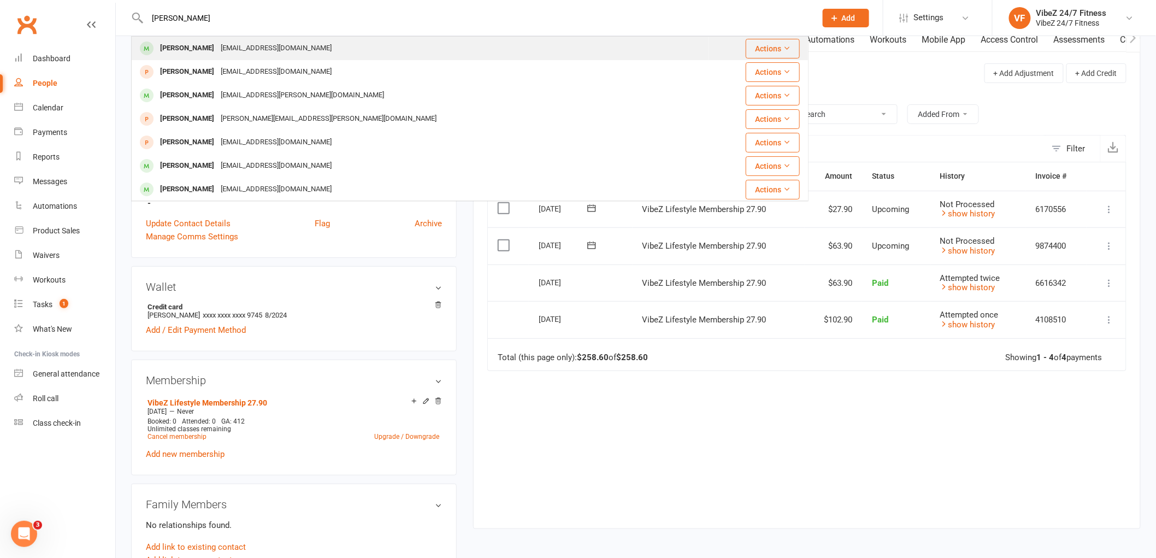
type input "thomas willis"
click at [395, 50] on div "Thomas Willis Tombowillis@gmail.com" at bounding box center [420, 48] width 576 height 22
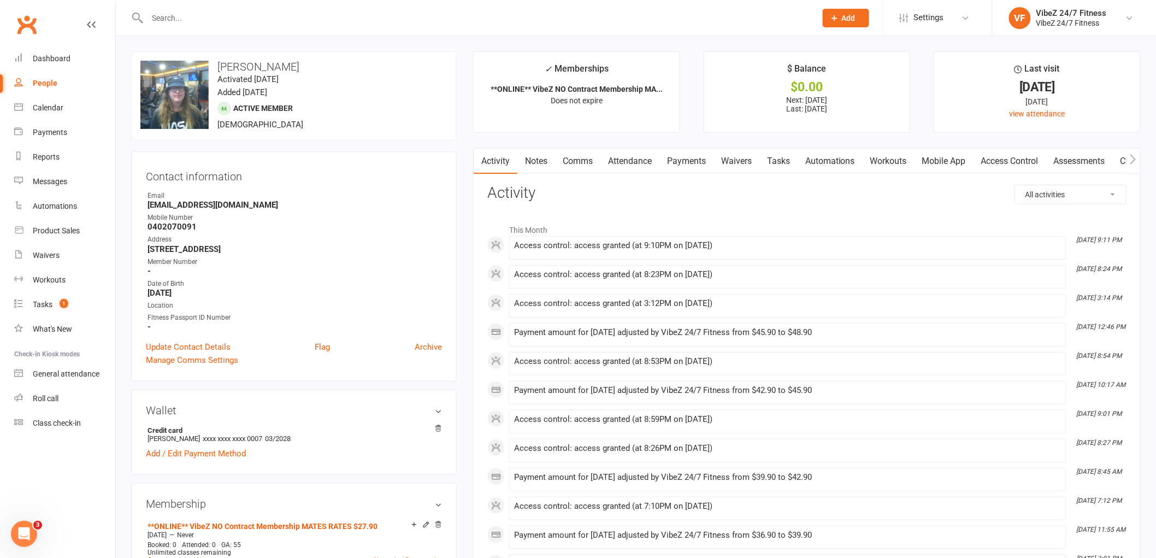
click at [695, 164] on link "Payments" at bounding box center [687, 161] width 54 height 25
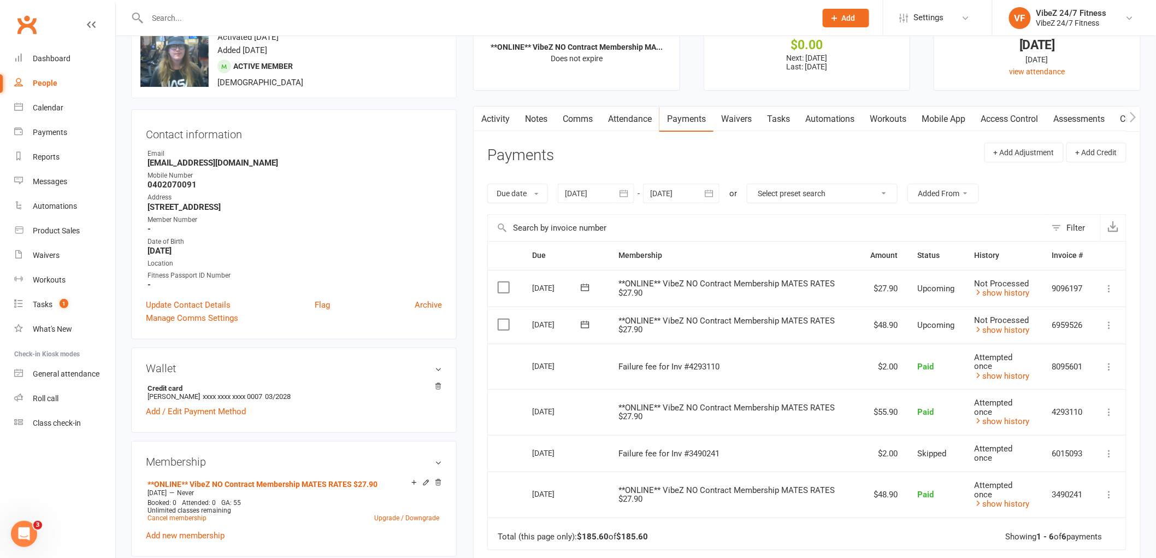
scroll to position [61, 0]
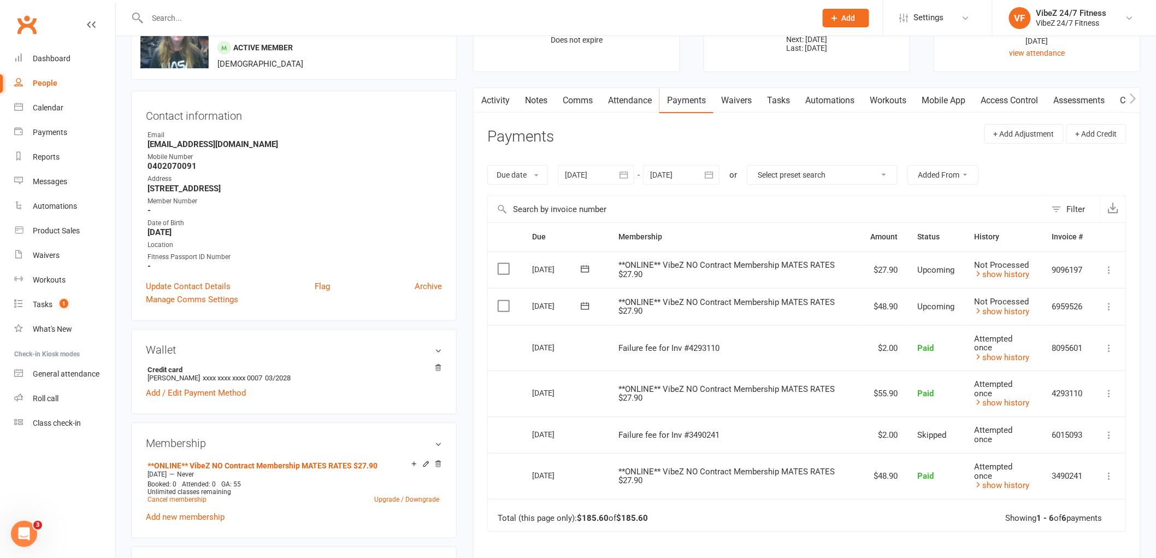
click at [1112, 304] on icon at bounding box center [1109, 306] width 11 height 11
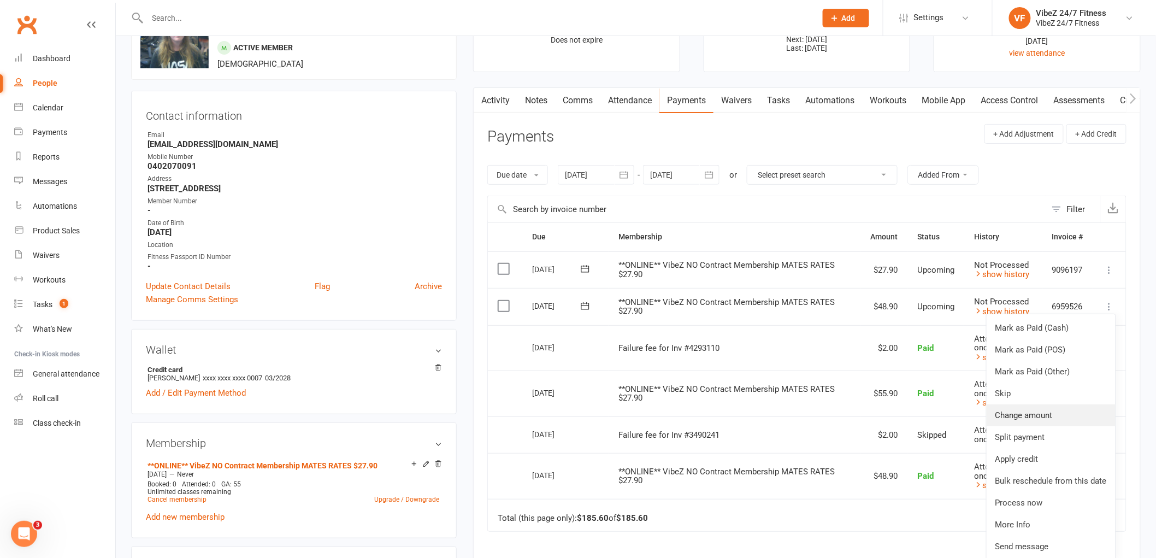
click at [1063, 416] on link "Change amount" at bounding box center [1051, 415] width 129 height 22
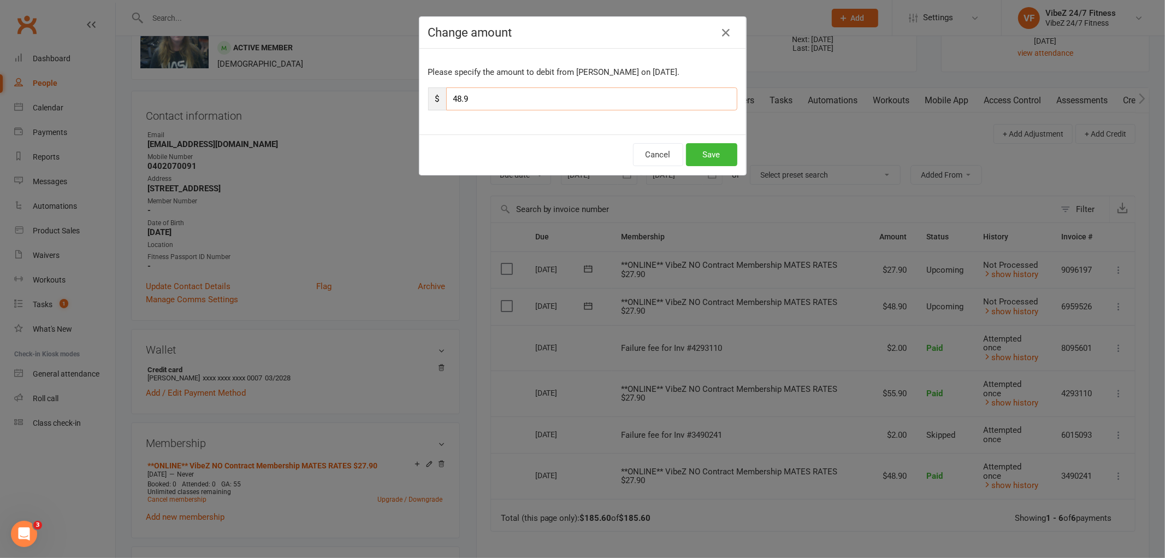
drag, startPoint x: 459, startPoint y: 101, endPoint x: 448, endPoint y: 97, distance: 11.8
click at [448, 97] on input "48.9" at bounding box center [591, 98] width 291 height 23
type input "57.9"
click at [714, 149] on button "Save" at bounding box center [711, 154] width 51 height 23
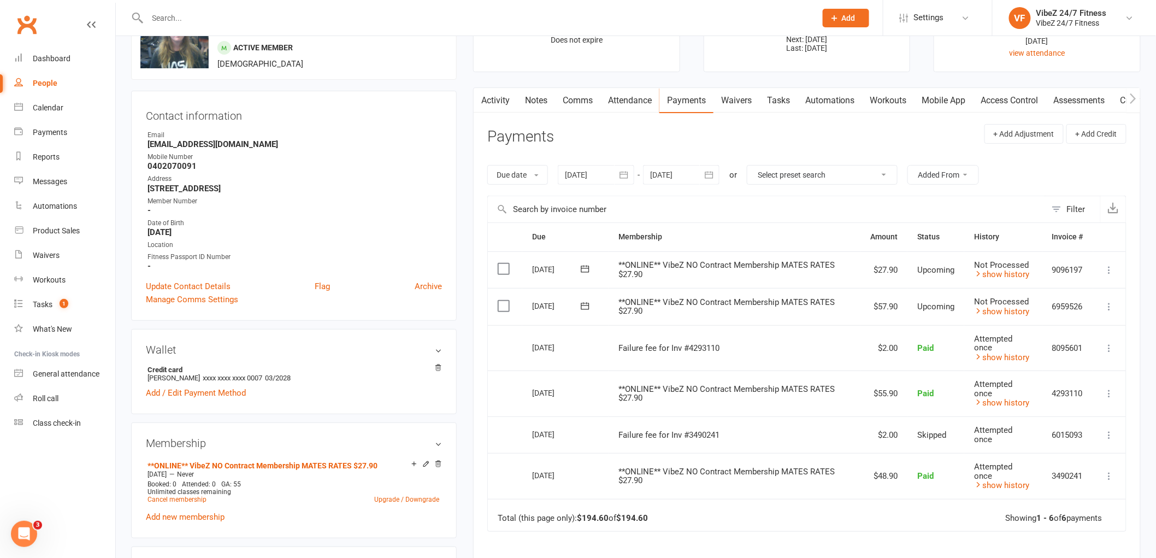
click at [704, 21] on input "text" at bounding box center [476, 17] width 664 height 15
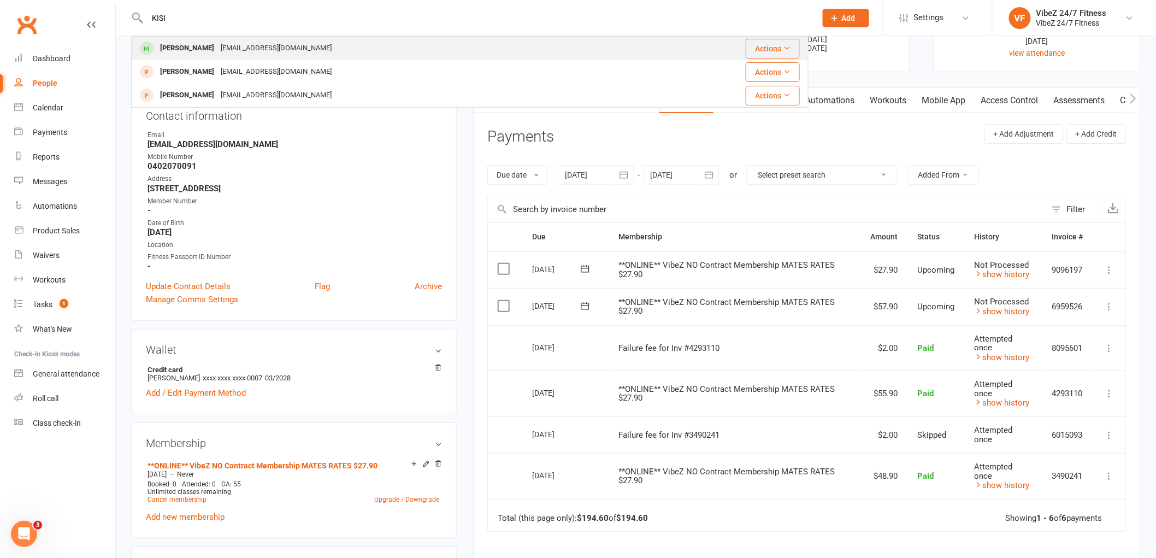
type input "KISI"
click at [428, 52] on div "Michael Kisi michaelkisi87@gmail.com" at bounding box center [391, 48] width 519 height 22
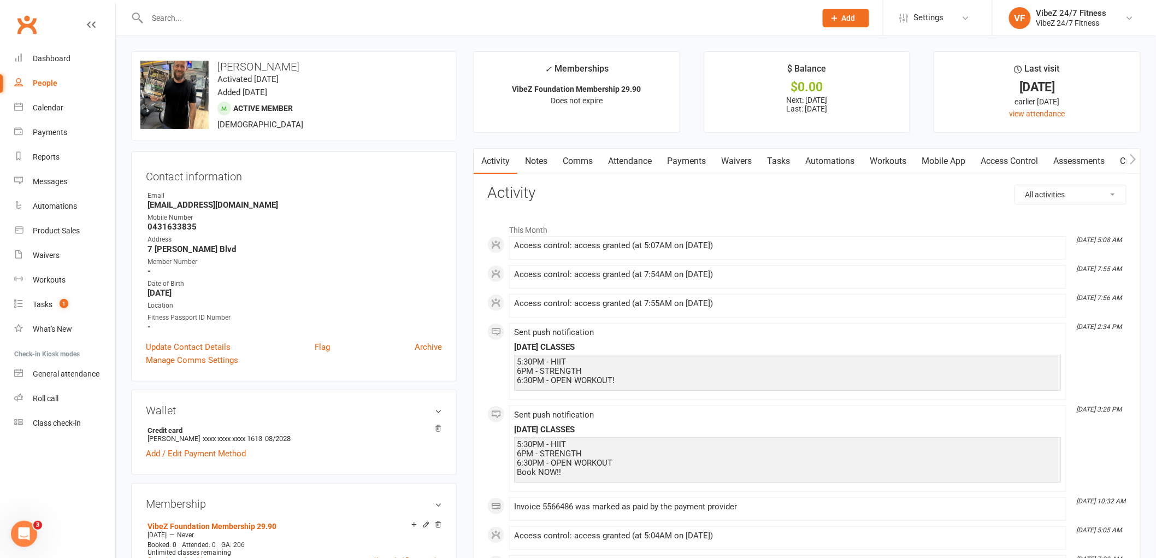
click at [685, 153] on link "Payments" at bounding box center [687, 161] width 54 height 25
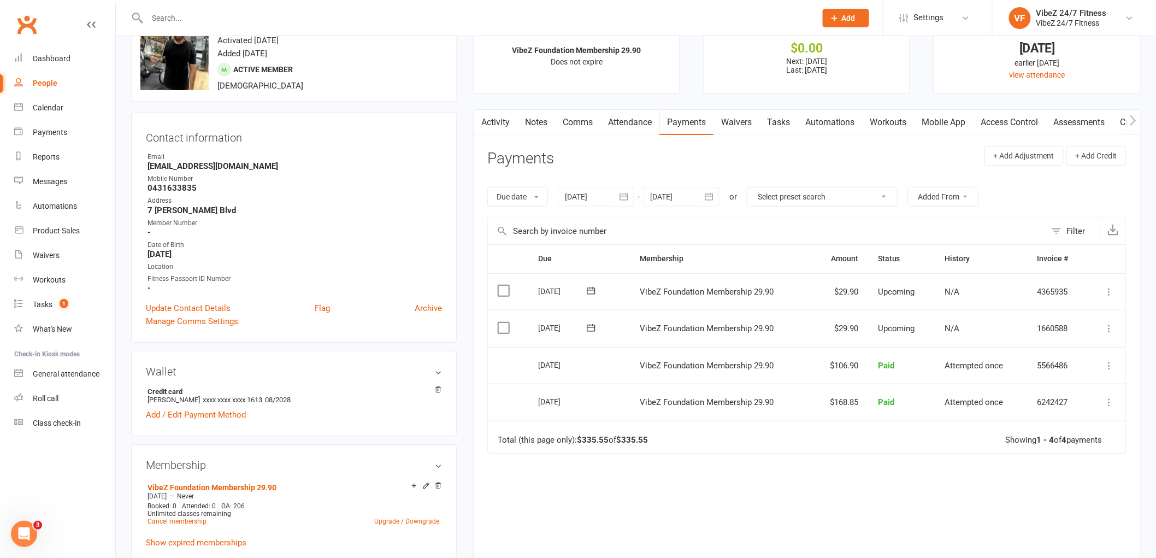
scroll to position [61, 0]
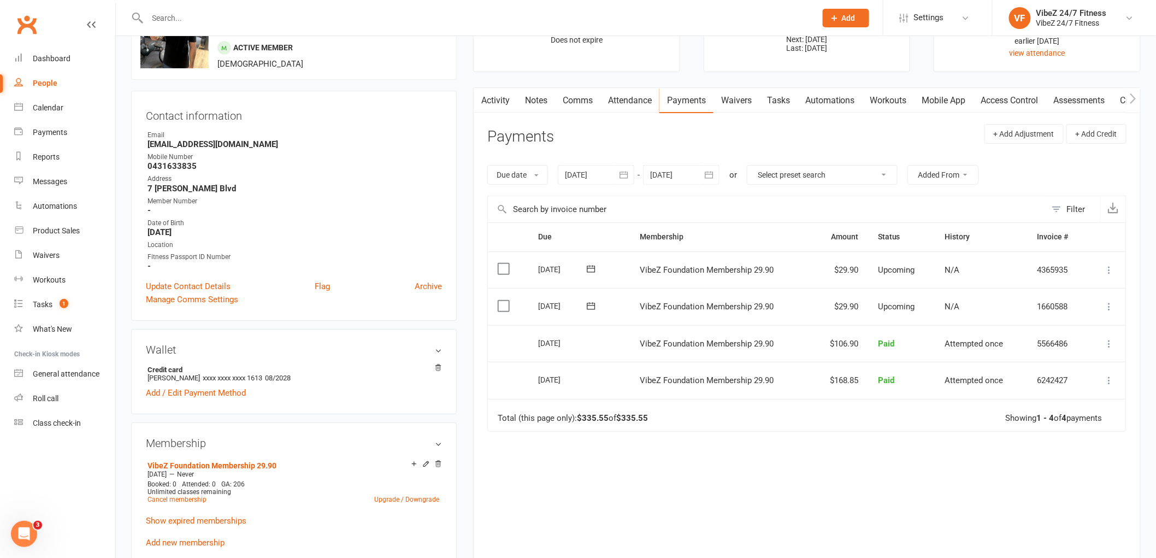
click at [1106, 307] on icon at bounding box center [1109, 306] width 11 height 11
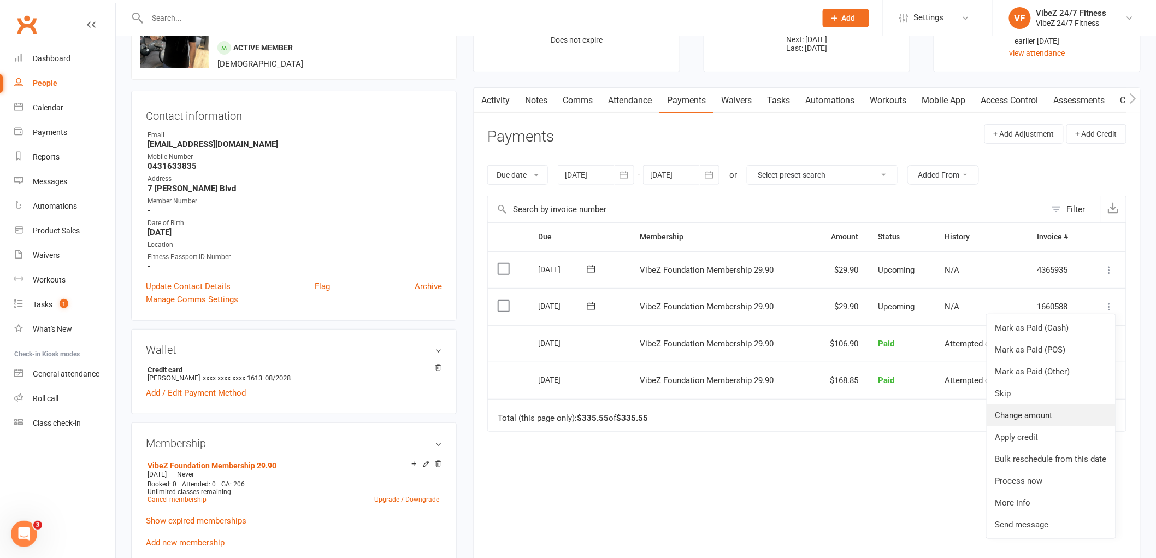
click at [1057, 405] on link "Change amount" at bounding box center [1051, 415] width 129 height 22
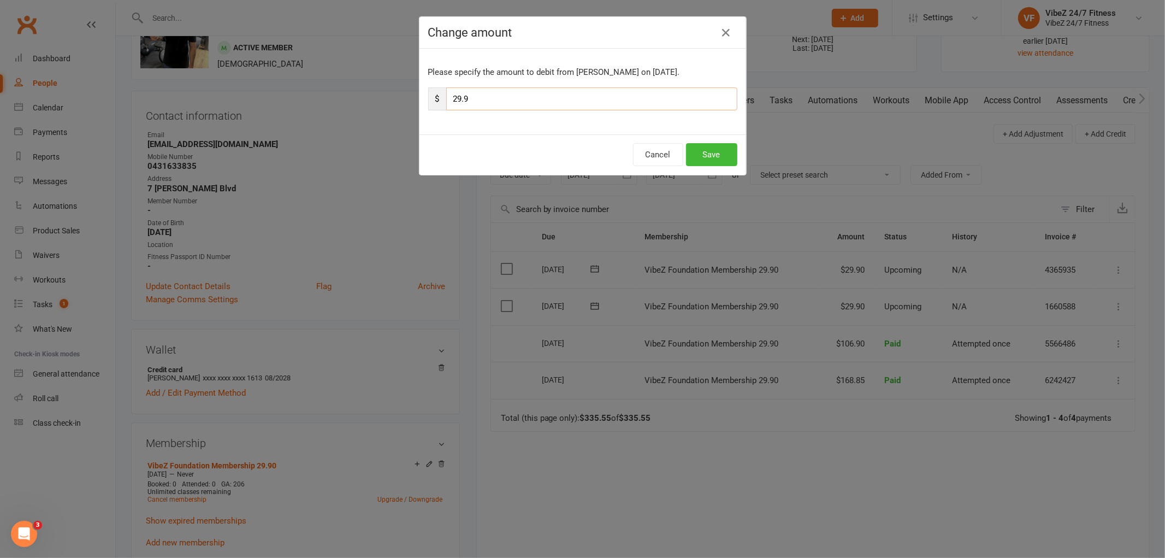
drag, startPoint x: 457, startPoint y: 100, endPoint x: 441, endPoint y: 103, distance: 15.5
click at [446, 103] on input "29.9" at bounding box center [591, 98] width 291 height 23
type input "33.9"
click at [707, 152] on button "Save" at bounding box center [711, 154] width 51 height 23
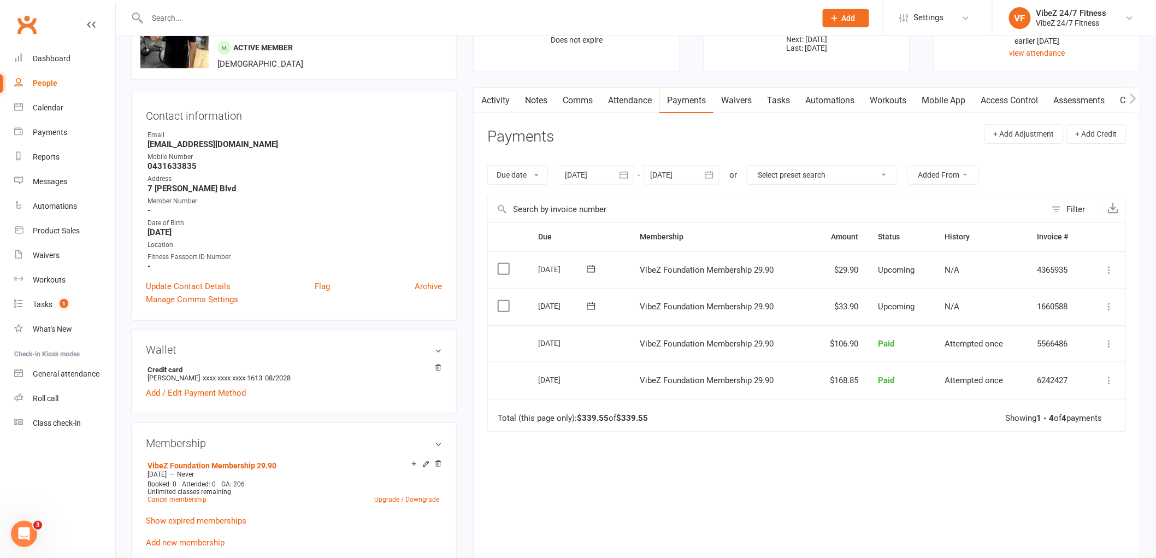
click at [667, 8] on div at bounding box center [470, 18] width 678 height 36
click at [660, 25] on input "text" at bounding box center [476, 17] width 664 height 15
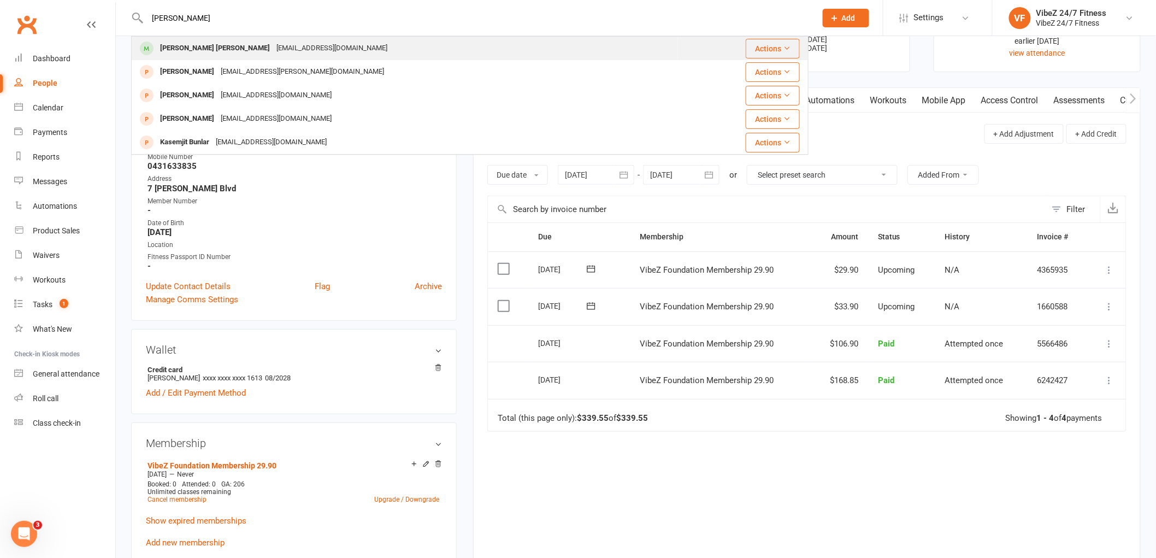
type input "bunn"
click at [523, 51] on div "Jackson Bunn jacksonbunn@gmail.com" at bounding box center [404, 48] width 545 height 22
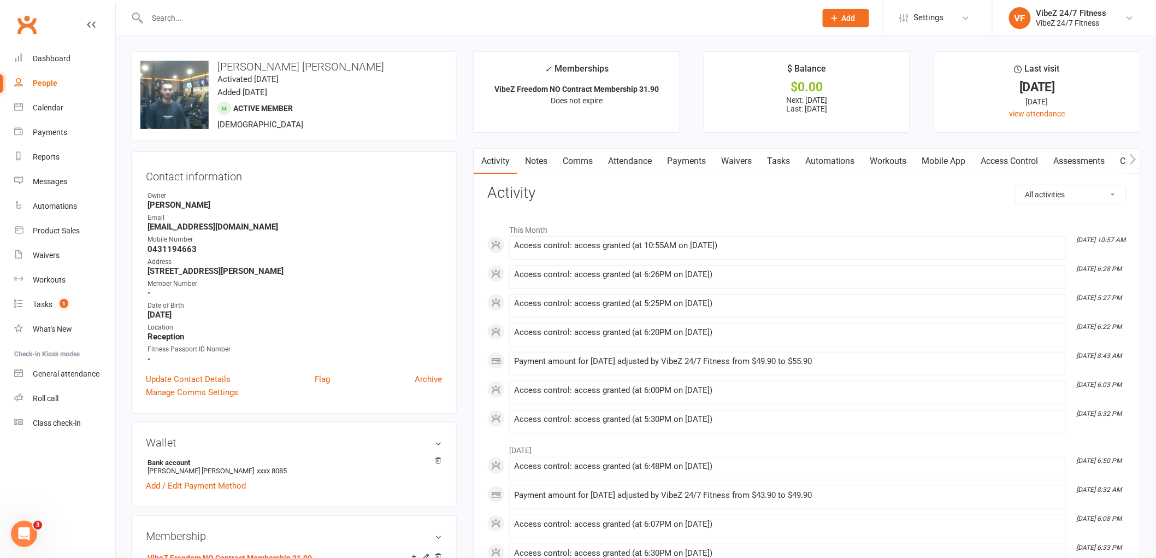
click at [680, 158] on link "Payments" at bounding box center [687, 161] width 54 height 25
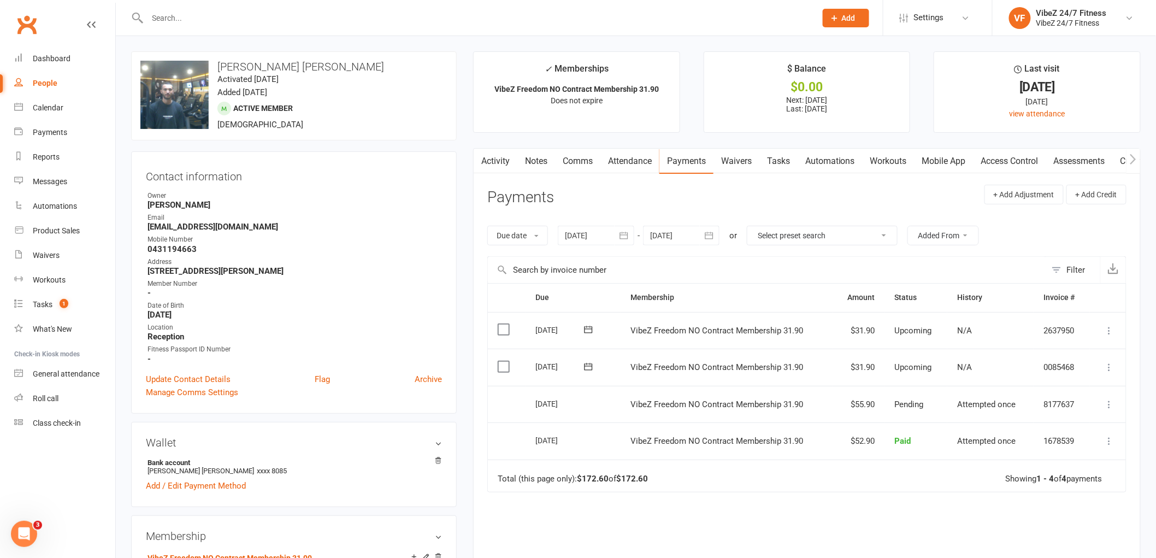
click at [1112, 370] on icon at bounding box center [1109, 367] width 11 height 11
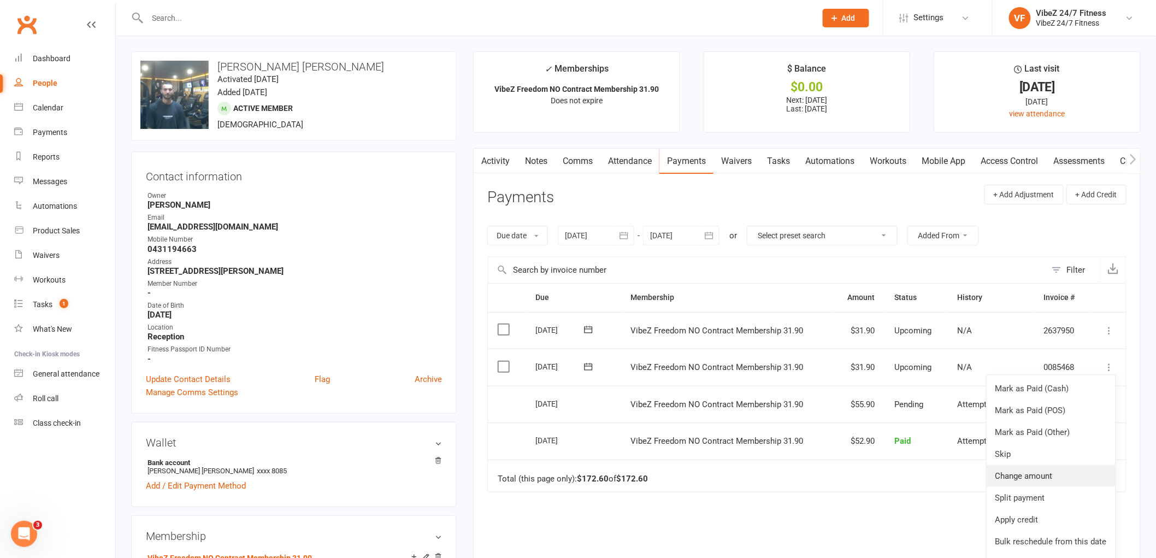
click at [1051, 473] on link "Change amount" at bounding box center [1051, 476] width 129 height 22
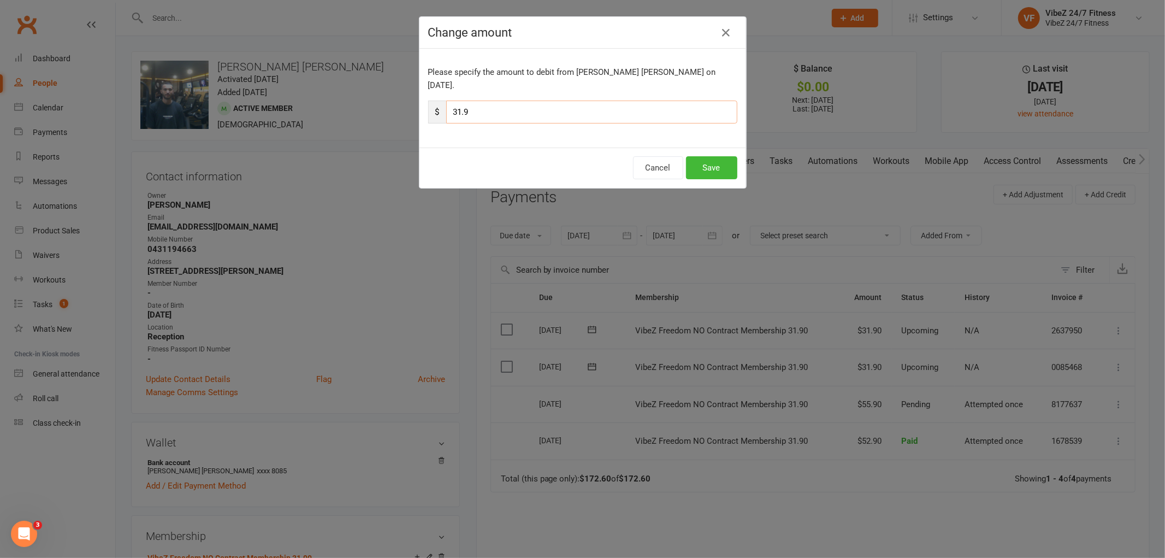
click at [455, 101] on input "31.9" at bounding box center [591, 112] width 291 height 23
type input "37.9"
click at [692, 156] on button "Save" at bounding box center [711, 167] width 51 height 23
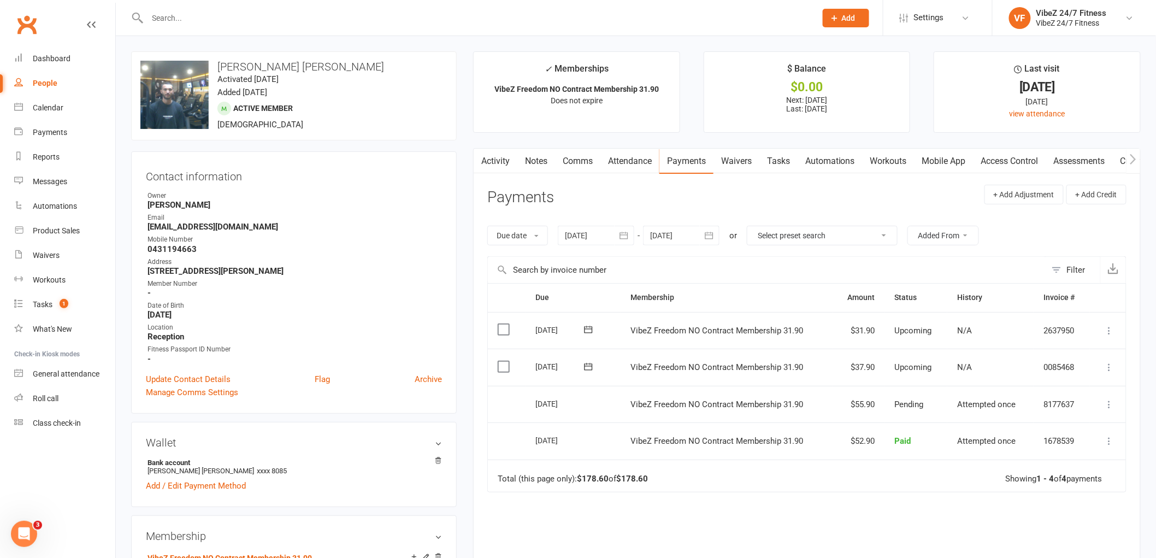
click at [705, 20] on input "text" at bounding box center [476, 17] width 664 height 15
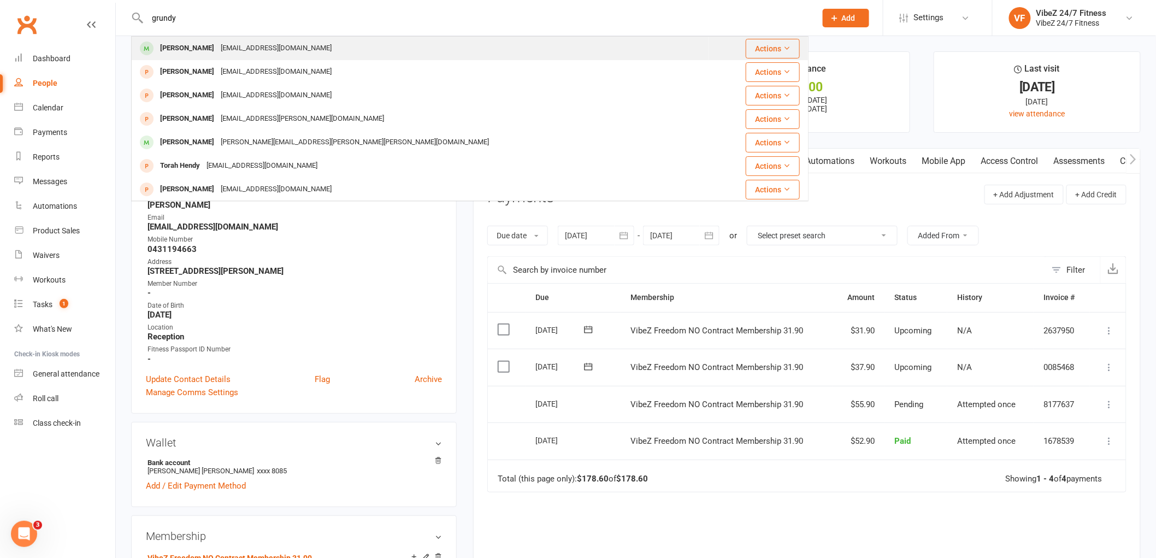
type input "grundy"
click at [485, 55] on div "Aaron Grundy aarongrundy97@hotmail.com" at bounding box center [420, 48] width 576 height 22
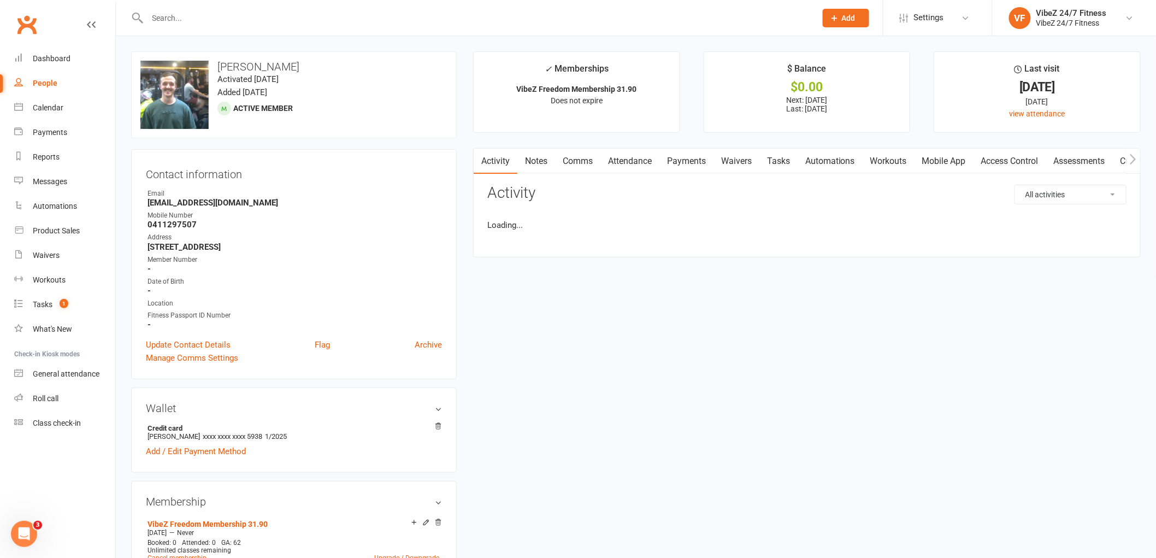
click at [687, 168] on link "Payments" at bounding box center [687, 161] width 54 height 25
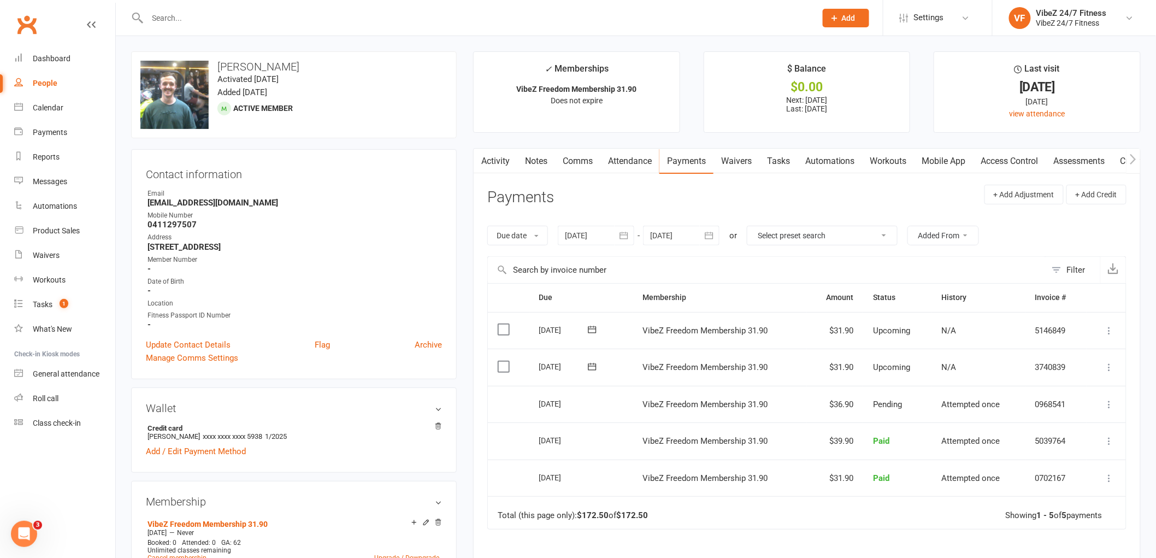
click at [1106, 367] on icon at bounding box center [1109, 367] width 11 height 11
click at [1093, 473] on link "Change amount" at bounding box center [1051, 476] width 129 height 22
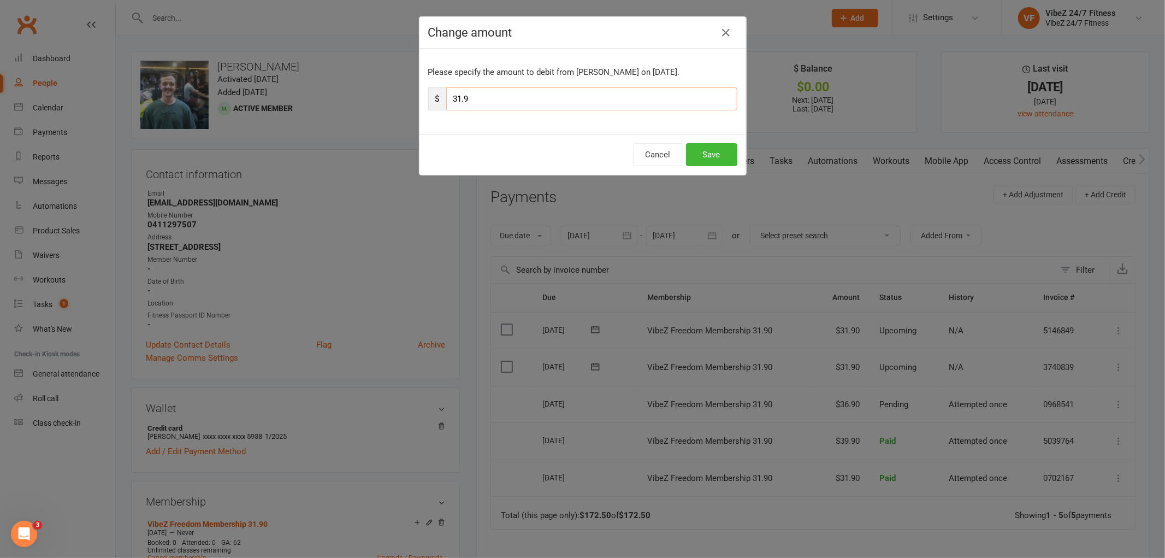
click at [456, 96] on input "31.9" at bounding box center [591, 98] width 291 height 23
click at [460, 96] on input "31.9" at bounding box center [591, 98] width 291 height 23
type input "38.9"
click at [720, 156] on button "Save" at bounding box center [711, 154] width 51 height 23
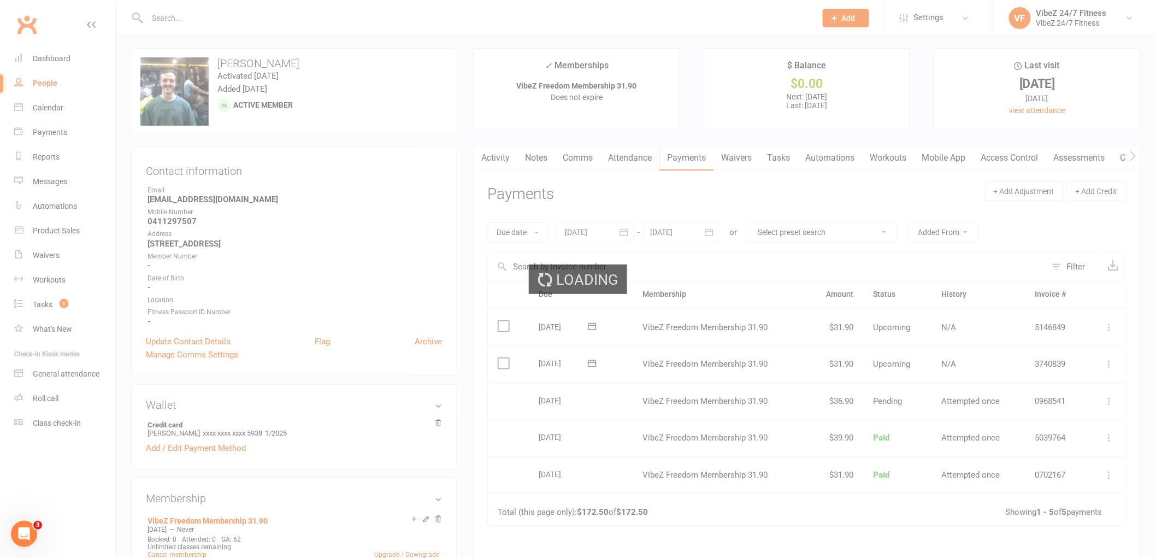
scroll to position [61, 0]
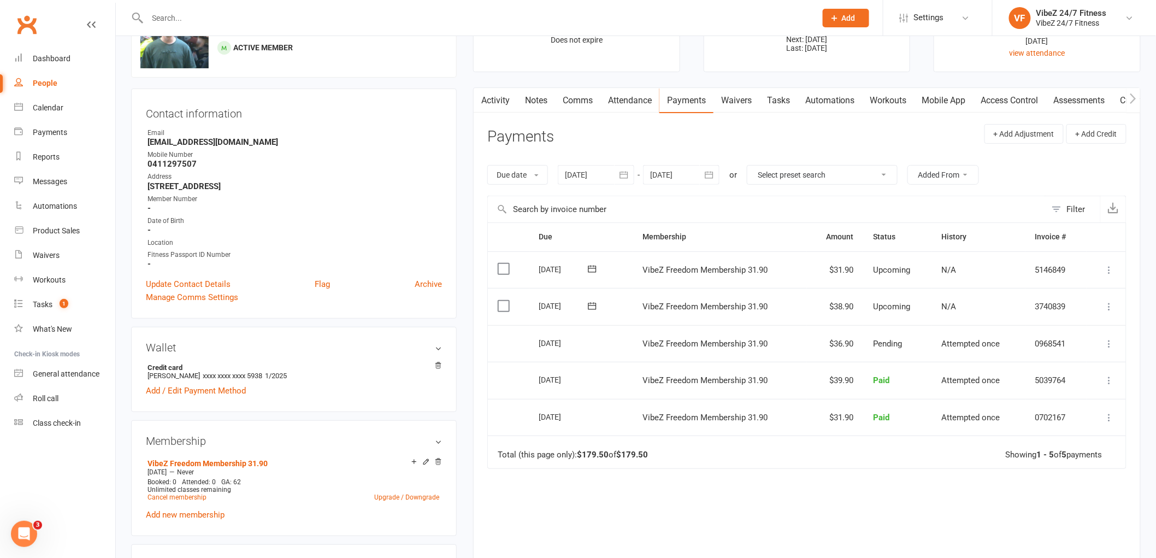
click at [630, 20] on input "text" at bounding box center [476, 17] width 664 height 15
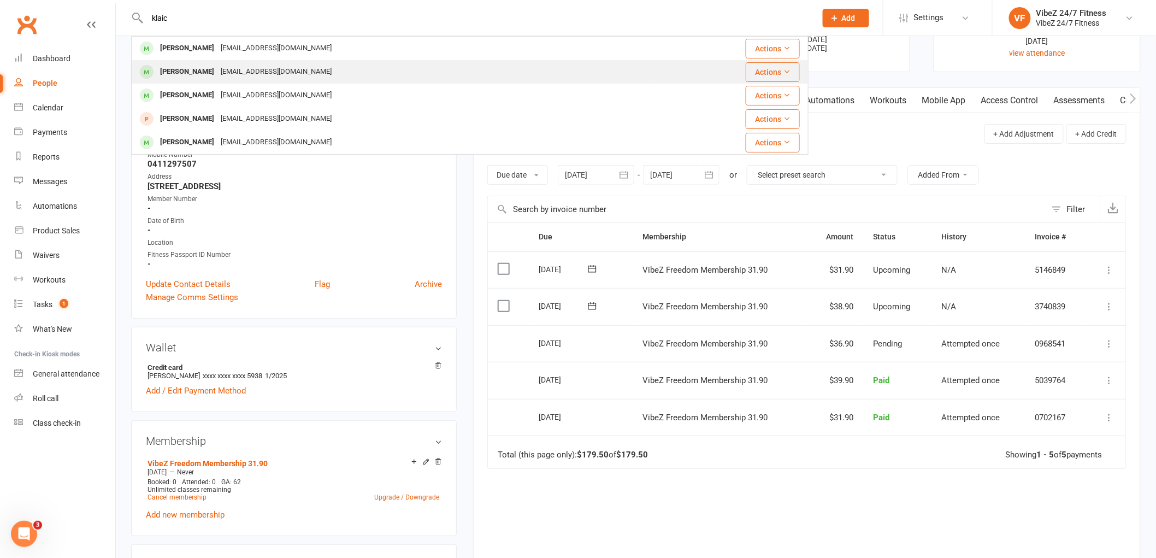
type input "klaic"
click at [361, 67] on div "Connor Klaic ConnorKlaic@hotmail.com" at bounding box center [391, 72] width 519 height 22
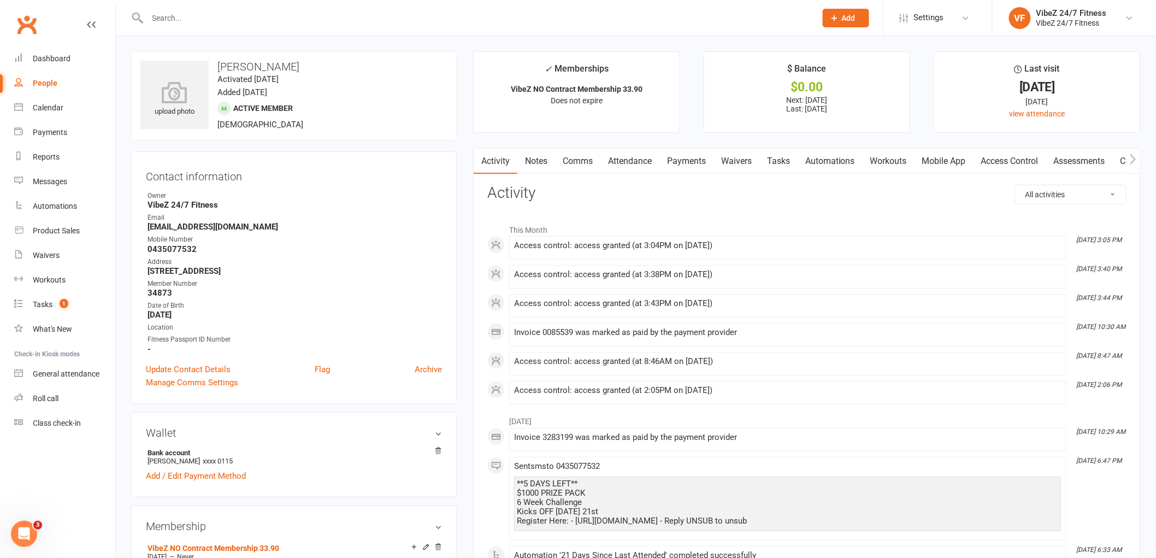
click at [690, 168] on link "Payments" at bounding box center [687, 161] width 54 height 25
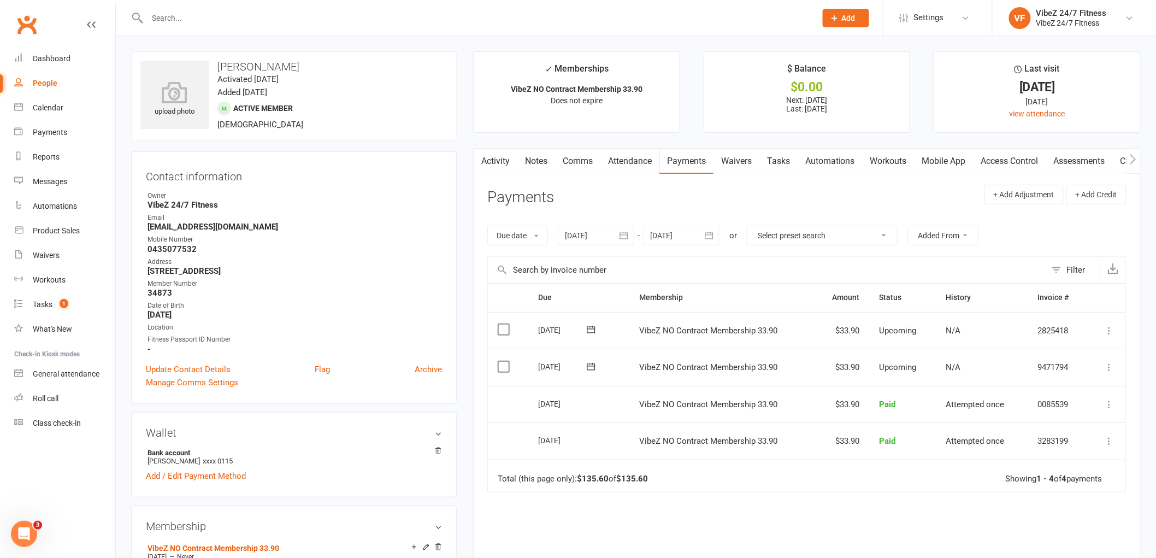
click at [1108, 373] on button at bounding box center [1109, 367] width 13 height 13
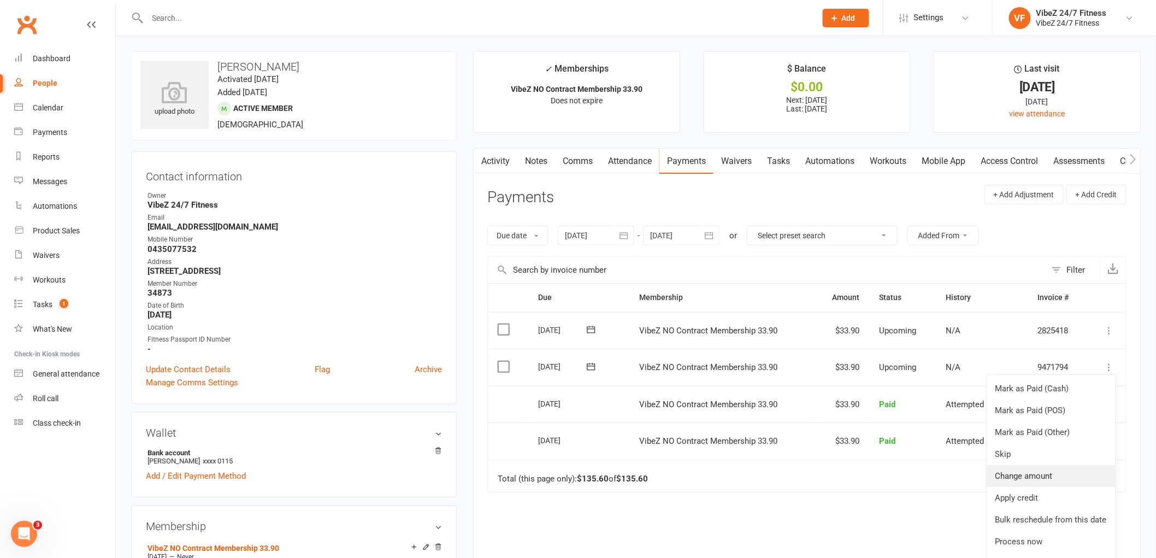
click at [1087, 481] on link "Change amount" at bounding box center [1051, 476] width 129 height 22
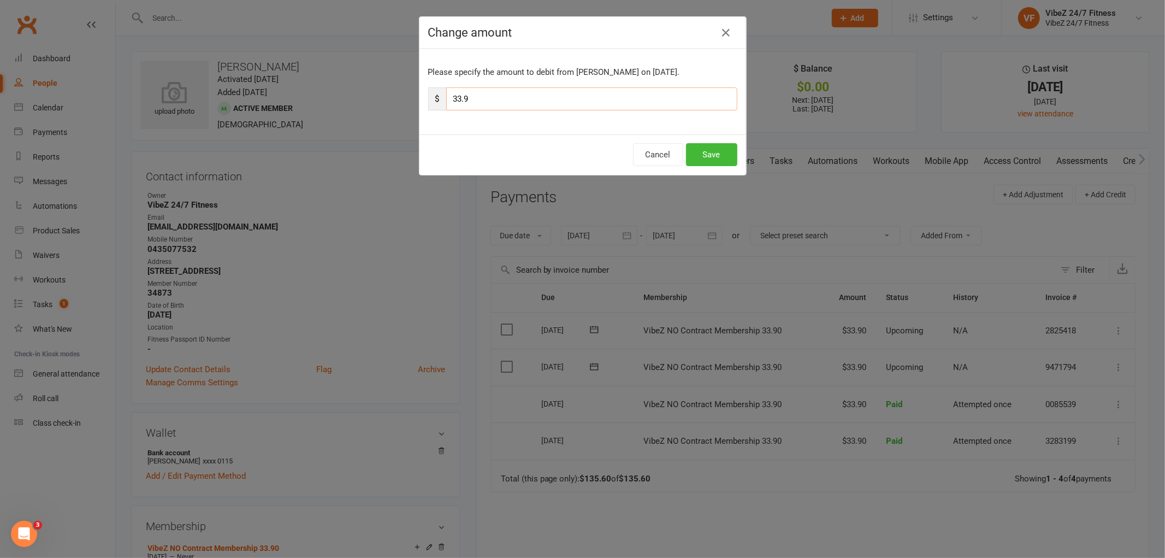
click at [456, 101] on input "33.9" at bounding box center [591, 98] width 291 height 23
type input "39.9"
click at [702, 150] on button "Save" at bounding box center [711, 154] width 51 height 23
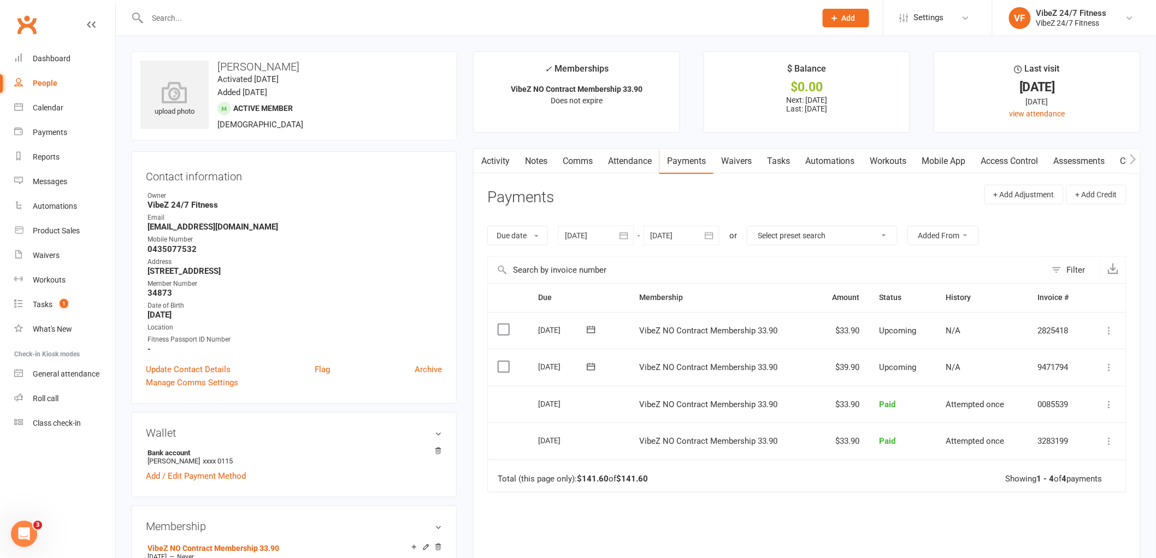
drag, startPoint x: 699, startPoint y: 15, endPoint x: 697, endPoint y: 1, distance: 13.8
click at [699, 13] on input "text" at bounding box center [476, 17] width 664 height 15
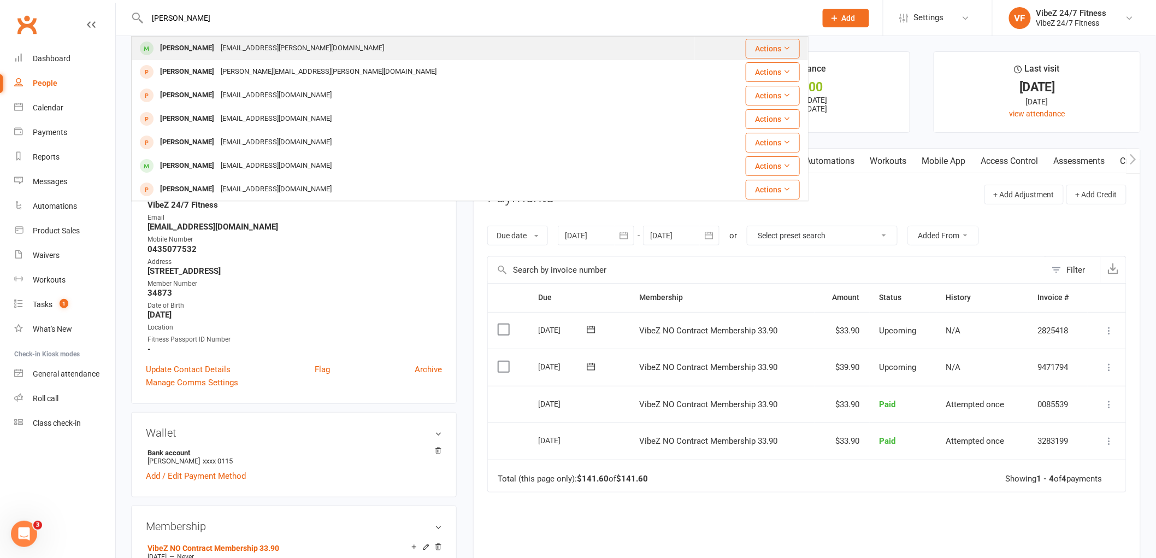
type input "jy morgan"
click at [368, 50] on div "Jy Morgan jy.morgan@hotmail.com" at bounding box center [413, 48] width 562 height 22
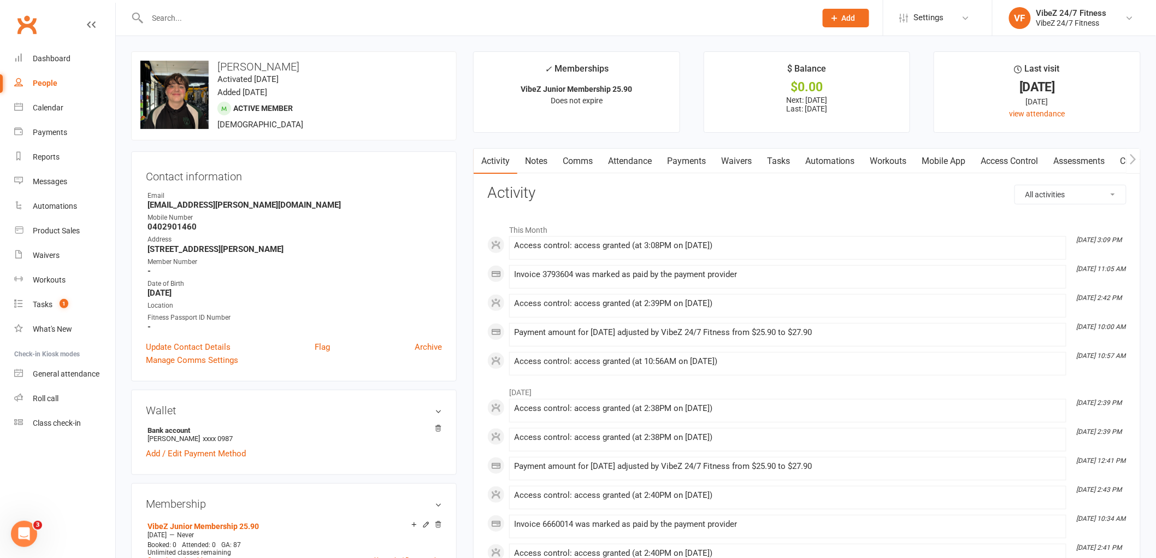
click at [680, 165] on link "Payments" at bounding box center [687, 161] width 54 height 25
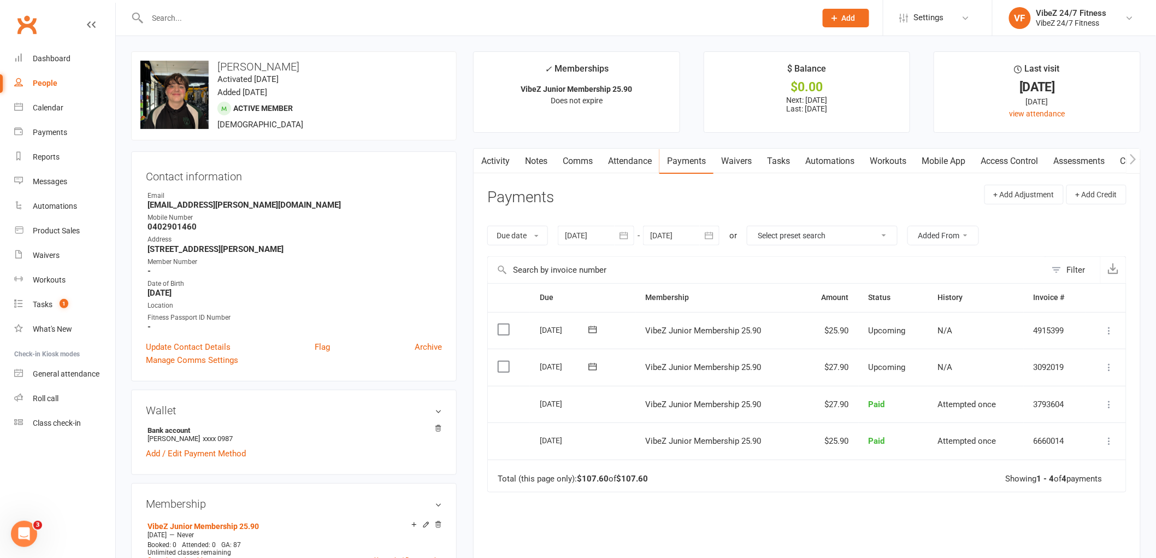
scroll to position [61, 0]
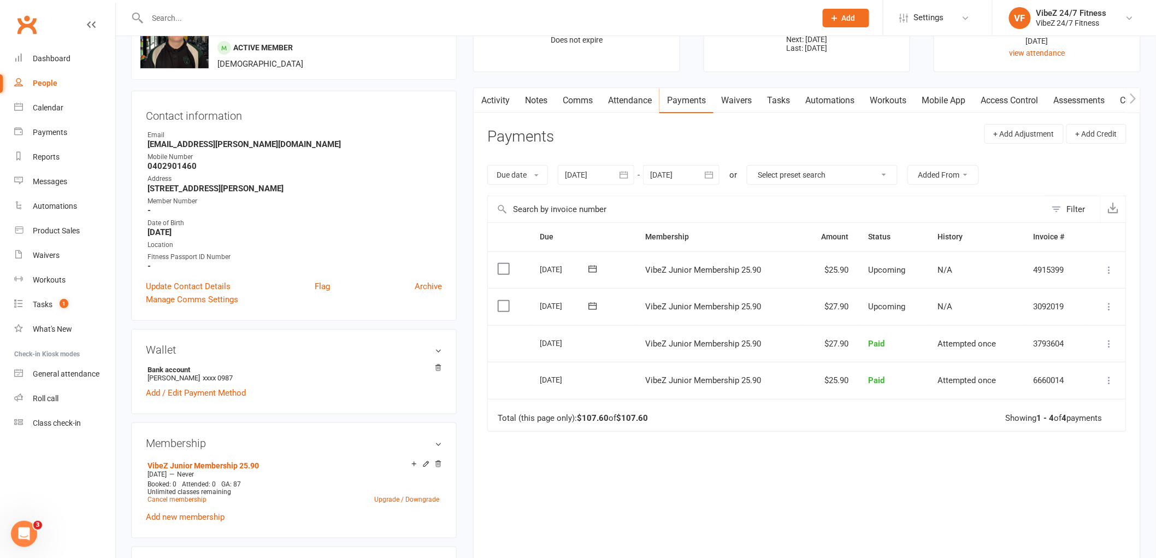
click at [1114, 303] on icon at bounding box center [1109, 306] width 11 height 11
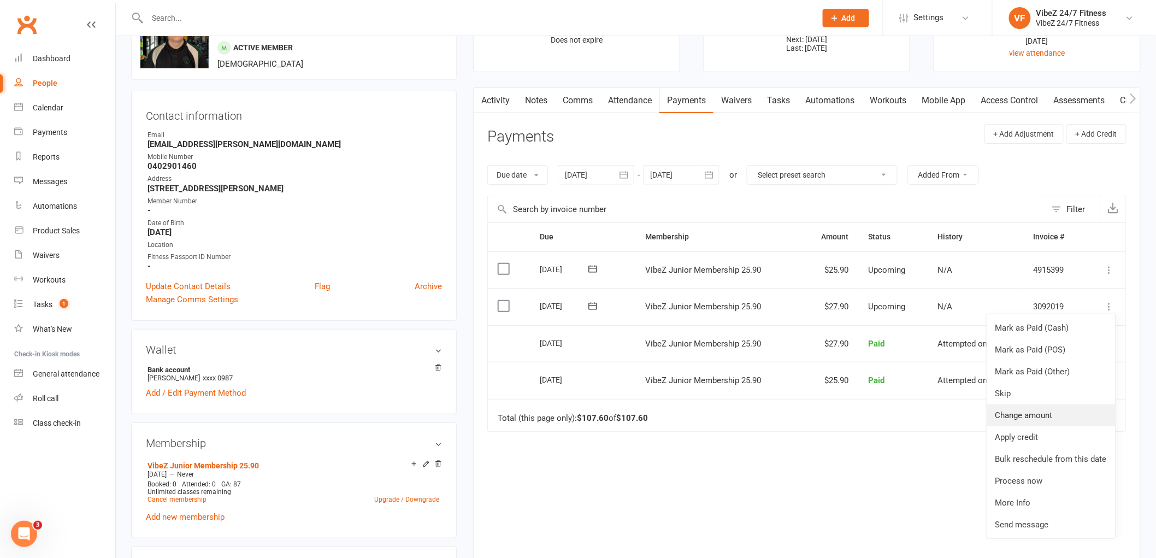
click at [1062, 419] on link "Change amount" at bounding box center [1051, 415] width 129 height 22
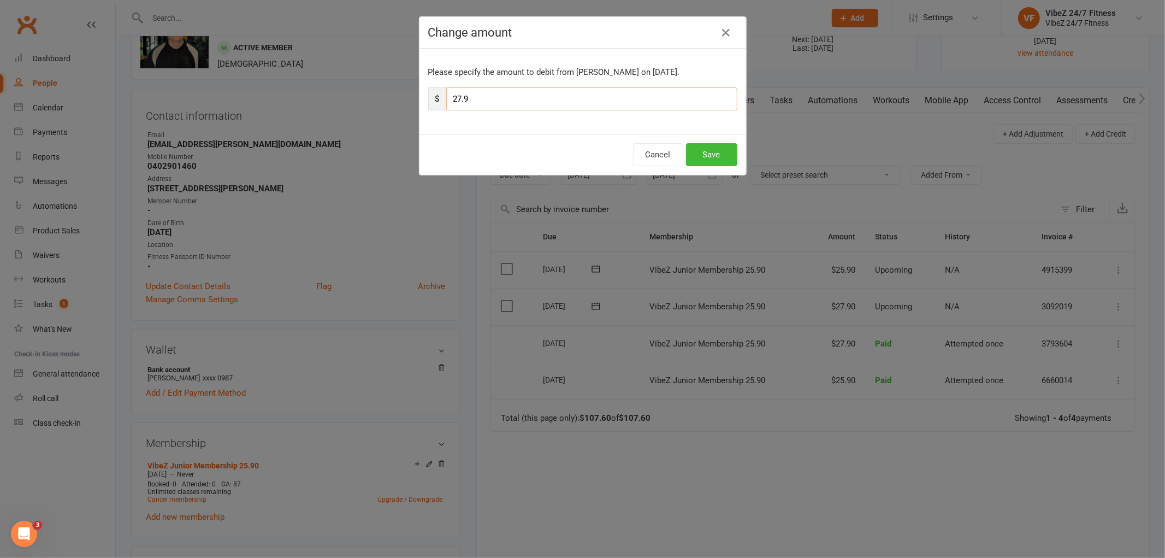
click at [454, 106] on input "27.9" at bounding box center [591, 98] width 291 height 23
drag, startPoint x: 458, startPoint y: 105, endPoint x: 444, endPoint y: 104, distance: 14.2
click at [446, 104] on input "27.9" at bounding box center [591, 98] width 291 height 23
type input "33.9"
click at [711, 154] on button "Save" at bounding box center [711, 154] width 51 height 23
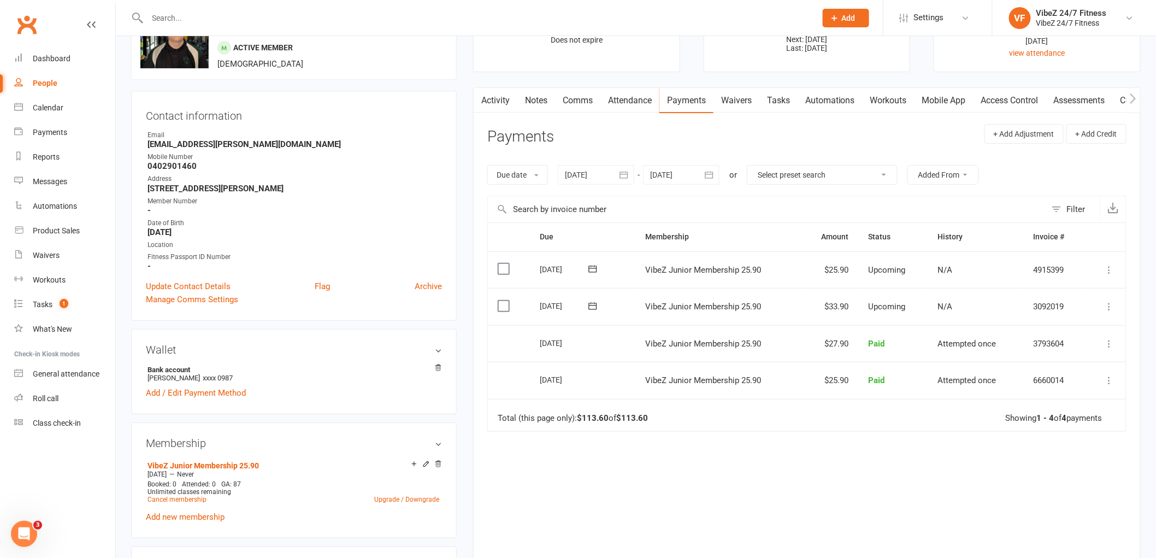
click at [646, 16] on input "text" at bounding box center [476, 17] width 664 height 15
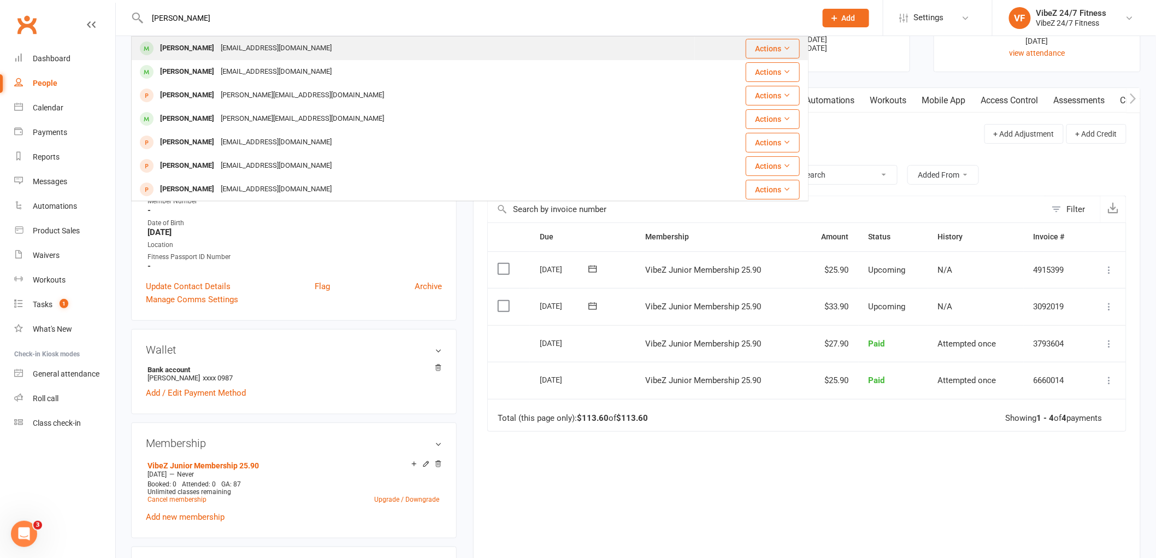
type input "TENNY"
click at [401, 54] on div "Tennyson Woodford tennywoodford@gmail.com" at bounding box center [413, 48] width 562 height 22
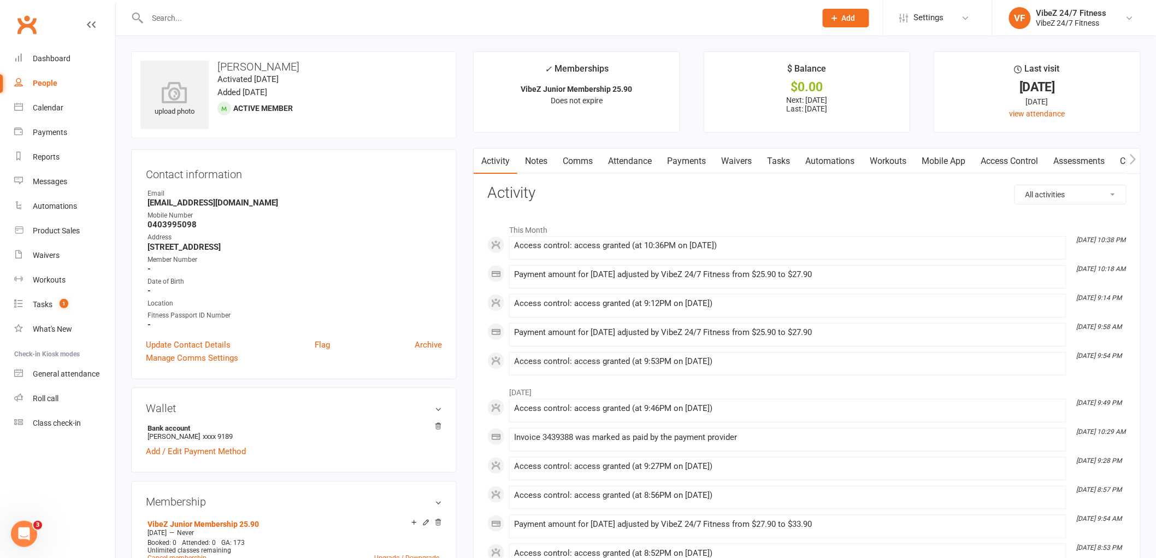
click at [690, 161] on link "Payments" at bounding box center [687, 161] width 54 height 25
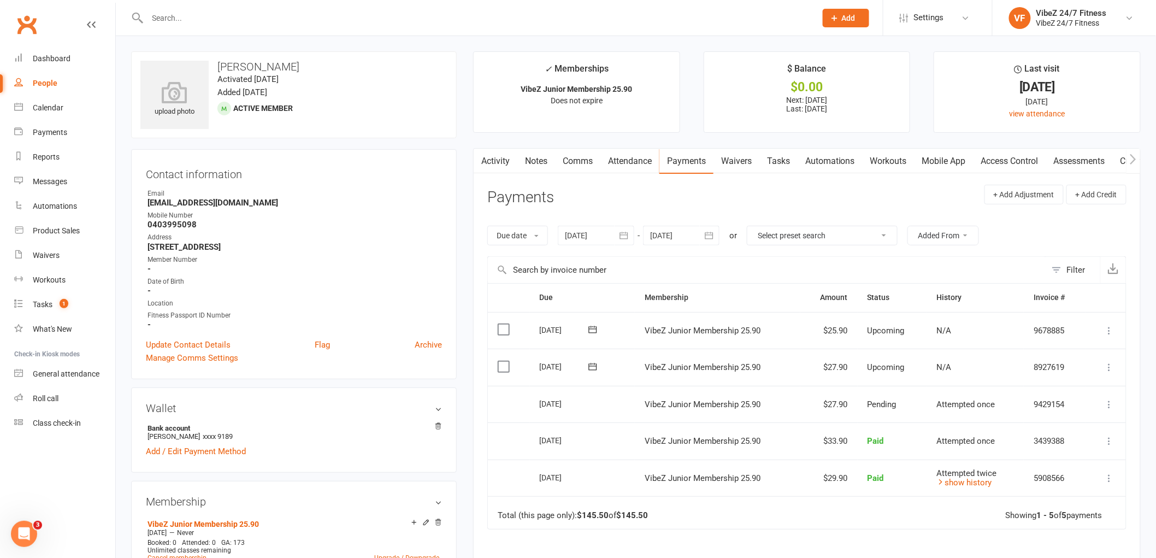
click at [1108, 370] on icon at bounding box center [1109, 367] width 11 height 11
click at [1053, 478] on link "Change amount" at bounding box center [1051, 476] width 129 height 22
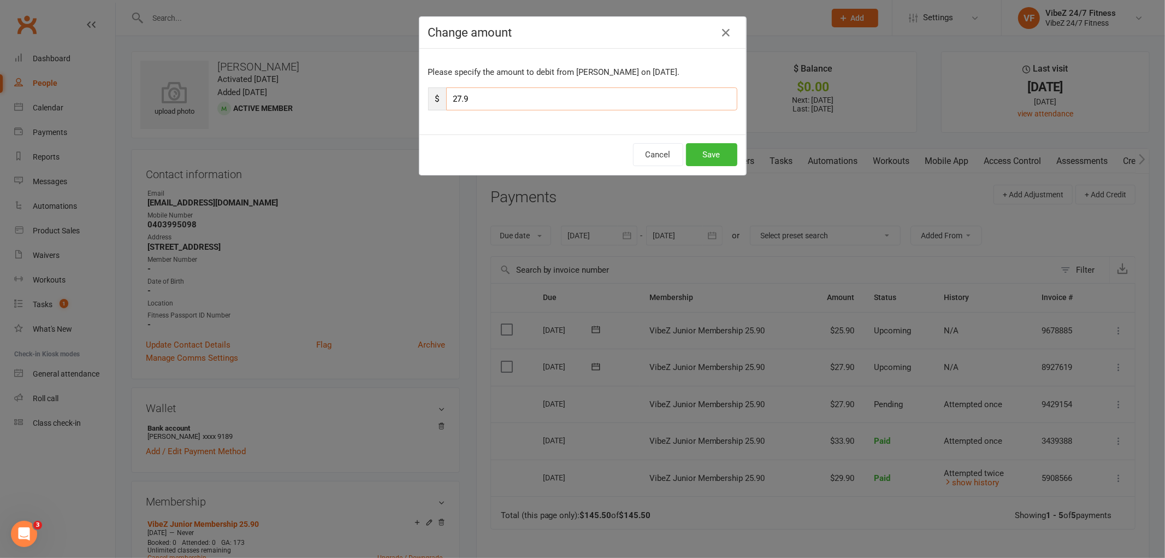
click at [455, 100] on input "27.9" at bounding box center [591, 98] width 291 height 23
type input "29.9"
click at [708, 146] on button "Save" at bounding box center [711, 154] width 51 height 23
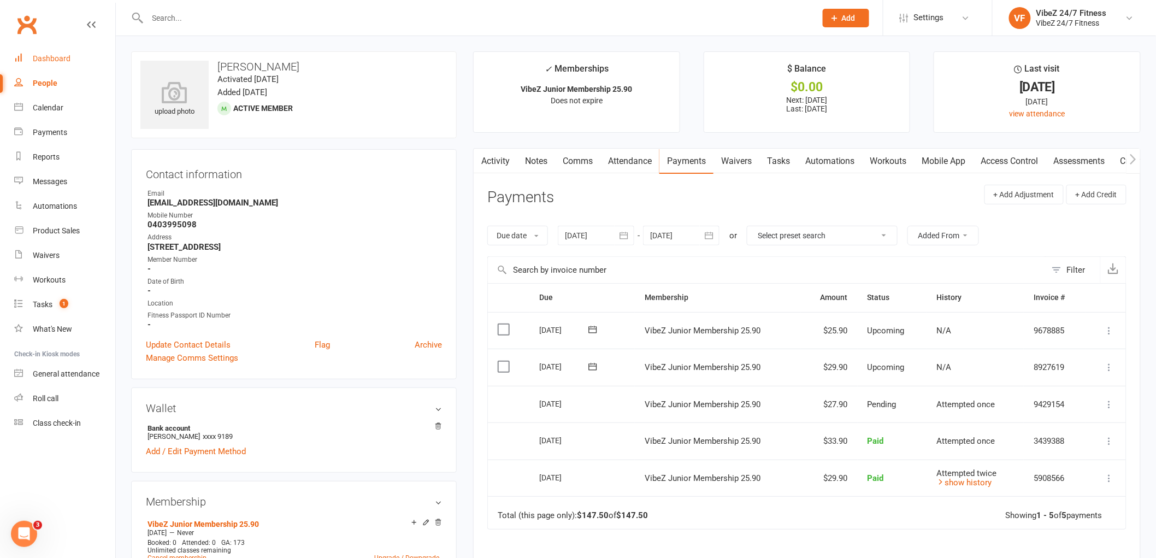
click at [33, 60] on div "Dashboard" at bounding box center [52, 58] width 38 height 9
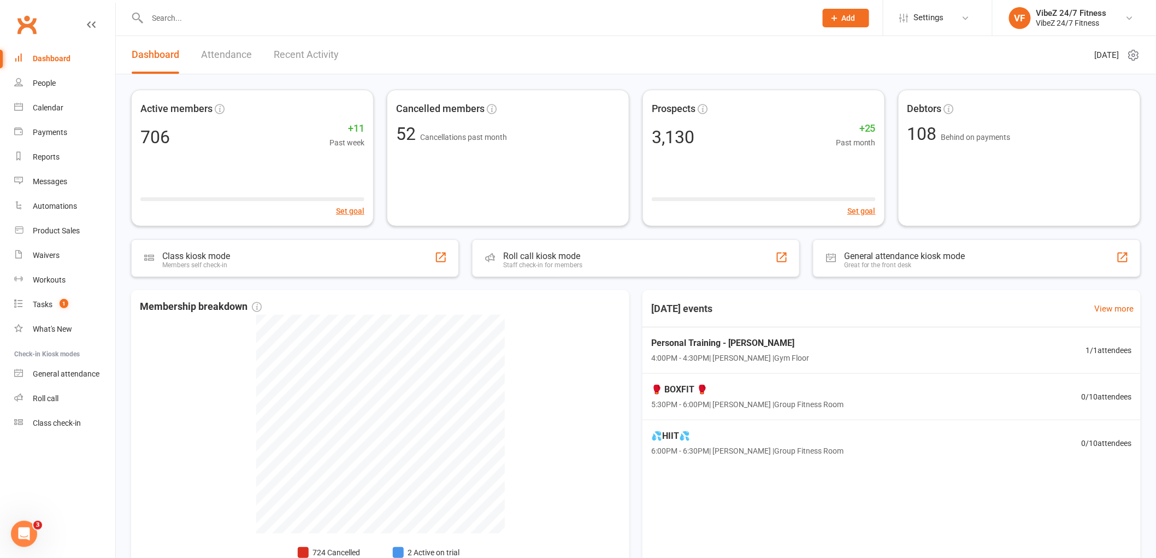
drag, startPoint x: 707, startPoint y: 62, endPoint x: 1163, endPoint y: 15, distance: 458.2
click at [714, 59] on header "Dashboard Attendance Recent Activity Monday 11th, August 2025" at bounding box center [636, 55] width 1040 height 38
click at [560, 25] on div at bounding box center [470, 18] width 678 height 36
click at [272, 19] on input "text" at bounding box center [476, 17] width 664 height 15
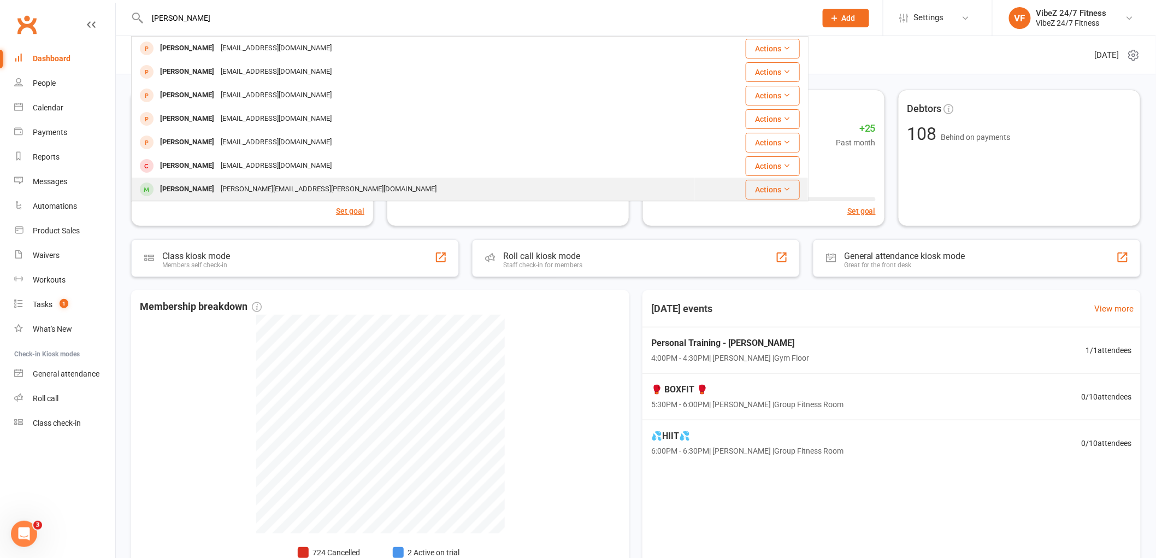
type input "Dylan"
click at [487, 190] on div "Dylan Mcphail dylan.mcphail@live.com.au" at bounding box center [413, 189] width 562 height 22
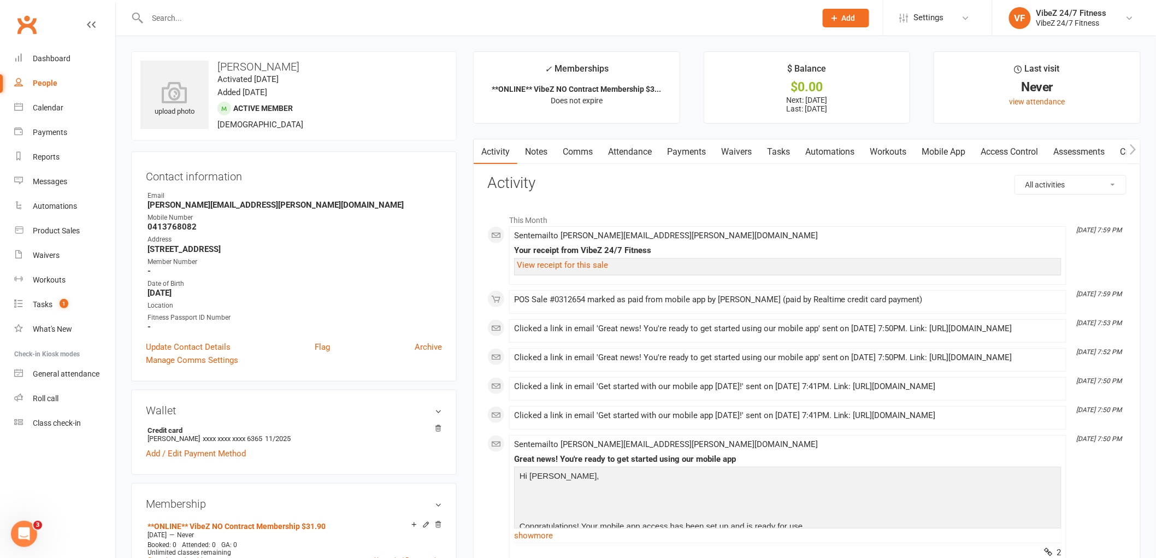
click at [1015, 150] on link "Access Control" at bounding box center [1010, 151] width 73 height 25
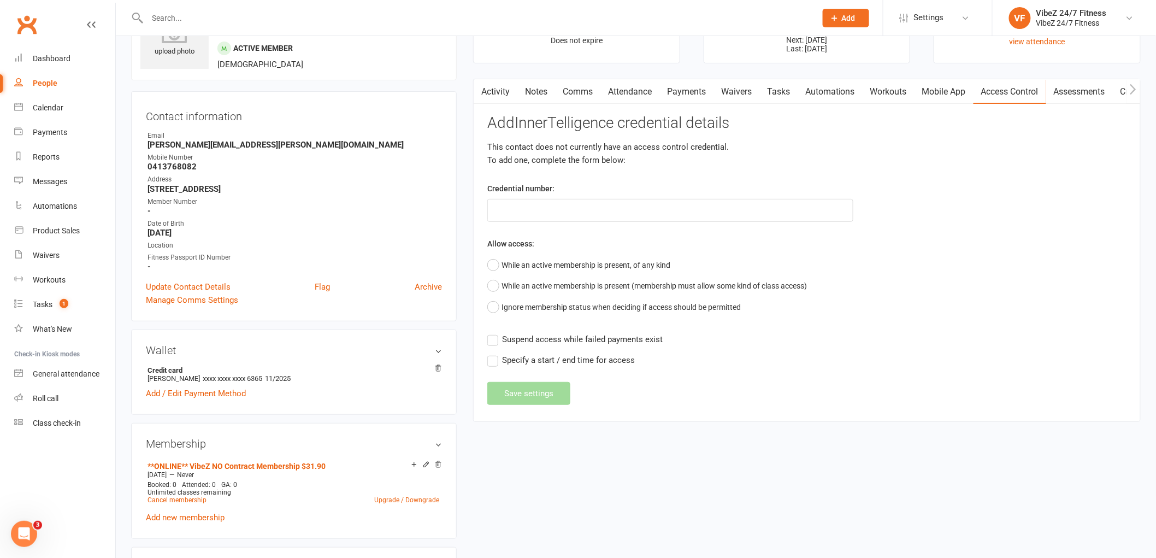
scroll to position [61, 0]
click at [659, 219] on input "text" at bounding box center [670, 209] width 366 height 23
type input "40104"
click at [582, 264] on button "While an active membership is present, of any kind" at bounding box center [578, 264] width 183 height 21
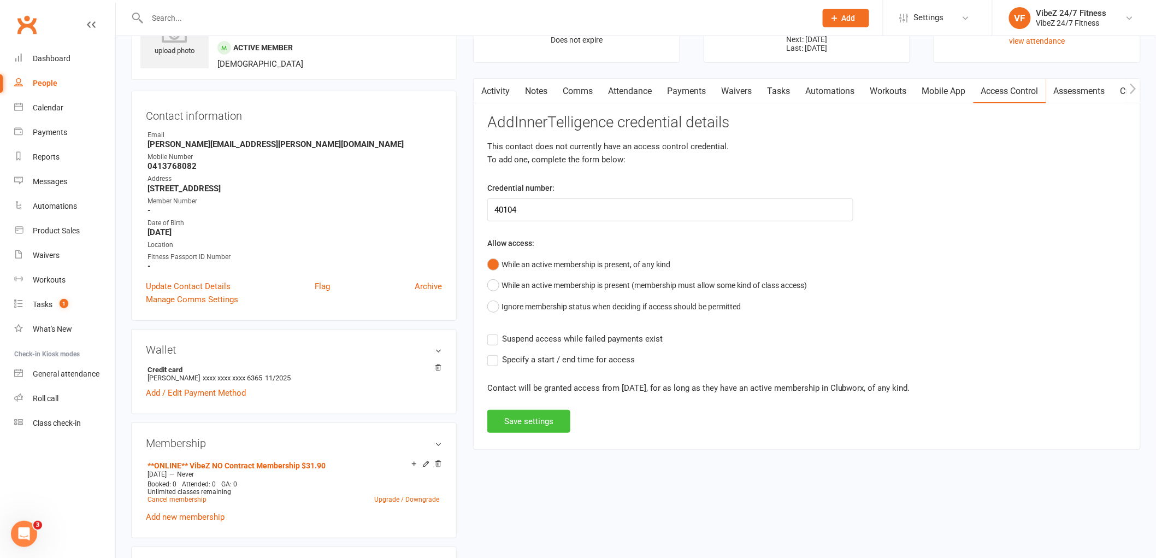
click at [537, 421] on button "Save settings" at bounding box center [528, 421] width 83 height 23
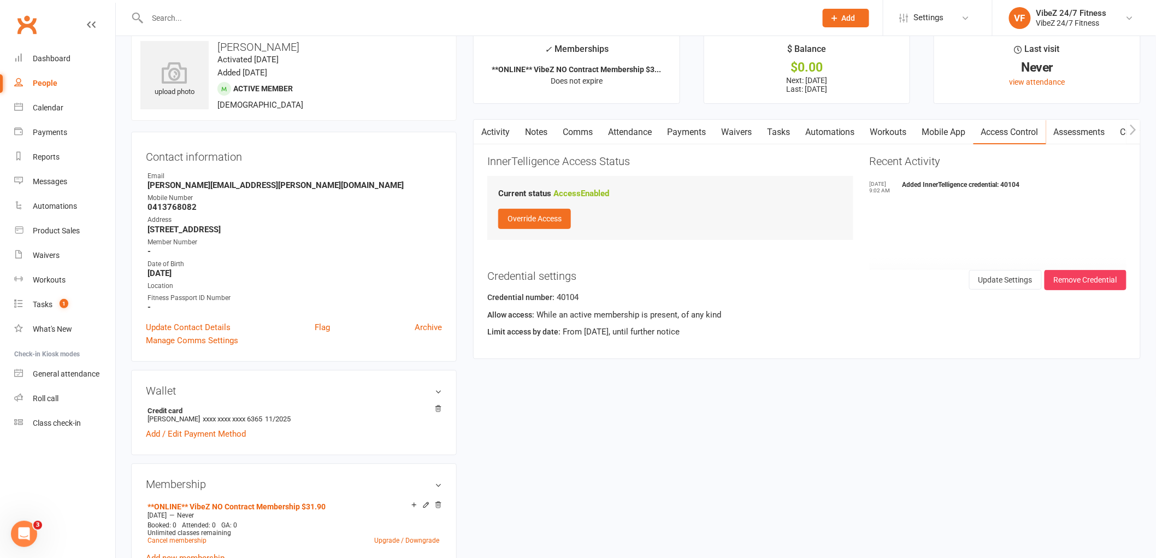
scroll to position [0, 0]
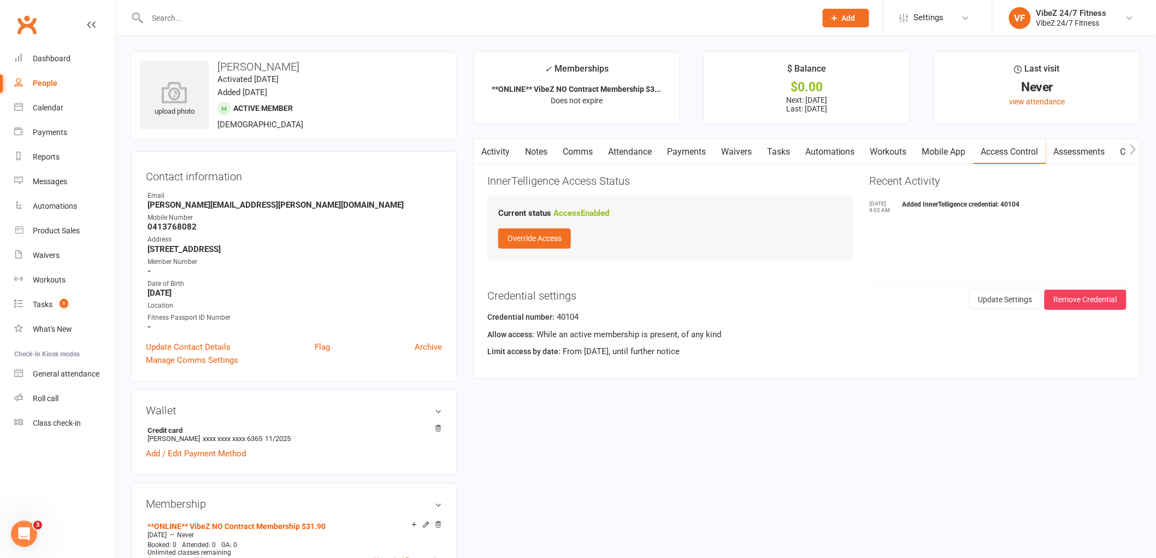
click at [533, 149] on link "Notes" at bounding box center [536, 151] width 38 height 25
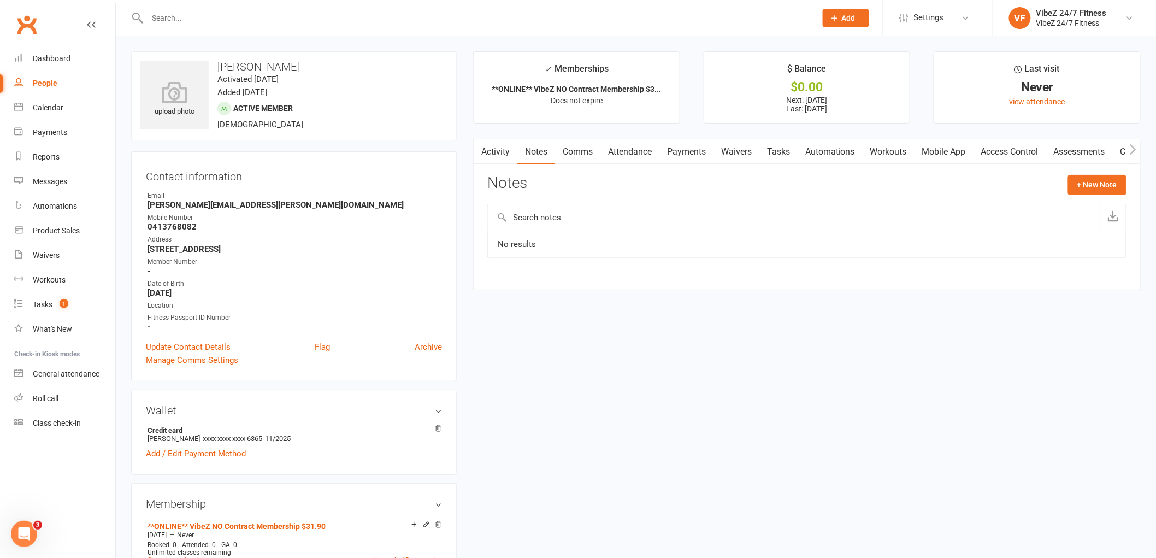
click at [501, 149] on link "Activity" at bounding box center [496, 151] width 44 height 25
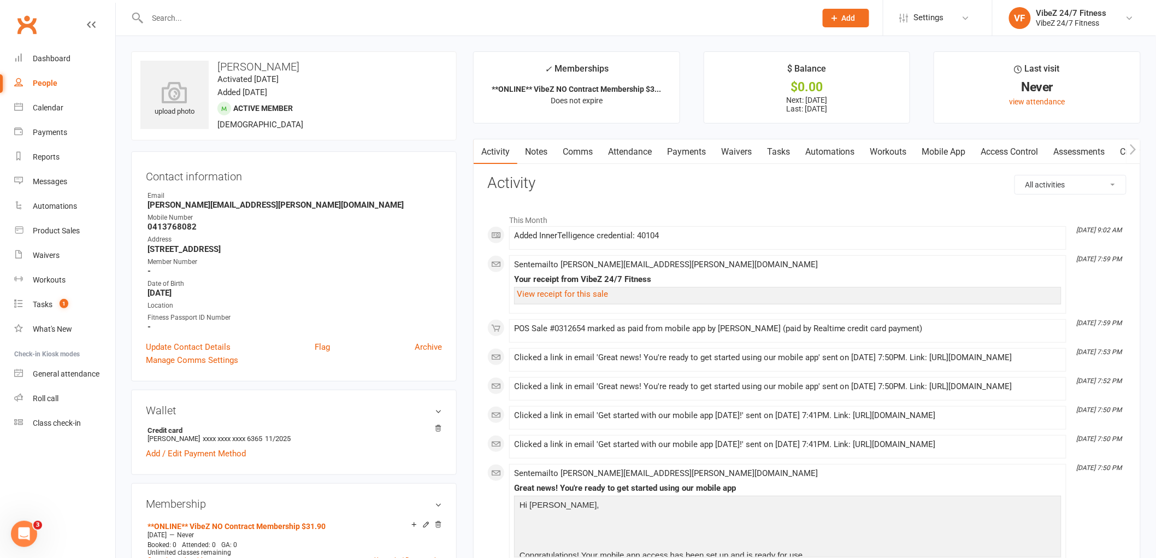
click at [686, 151] on link "Payments" at bounding box center [687, 151] width 54 height 25
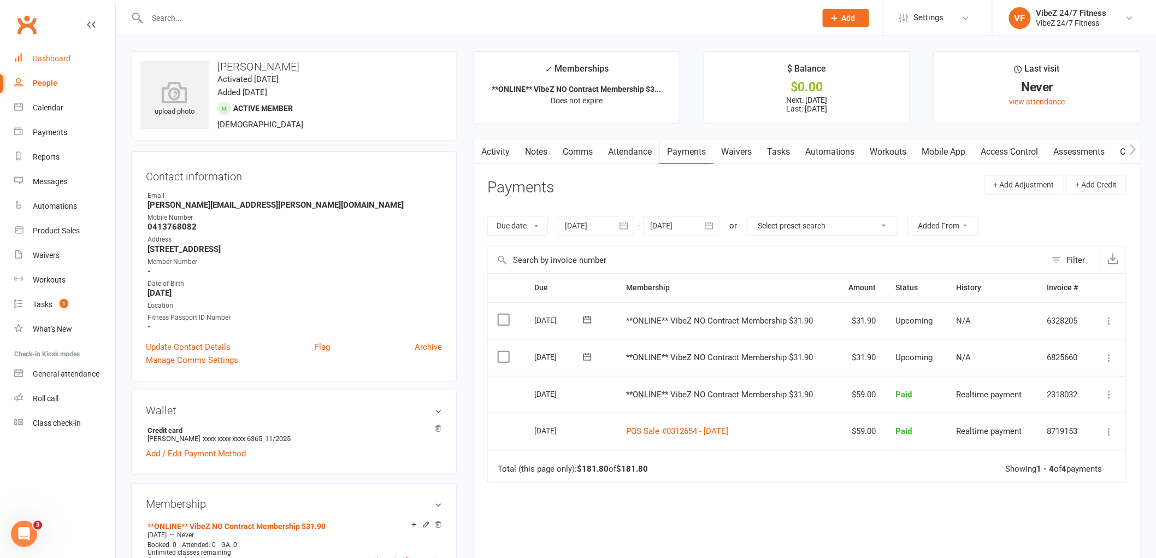
click at [63, 66] on link "Dashboard" at bounding box center [64, 58] width 101 height 25
